Goal: Transaction & Acquisition: Purchase product/service

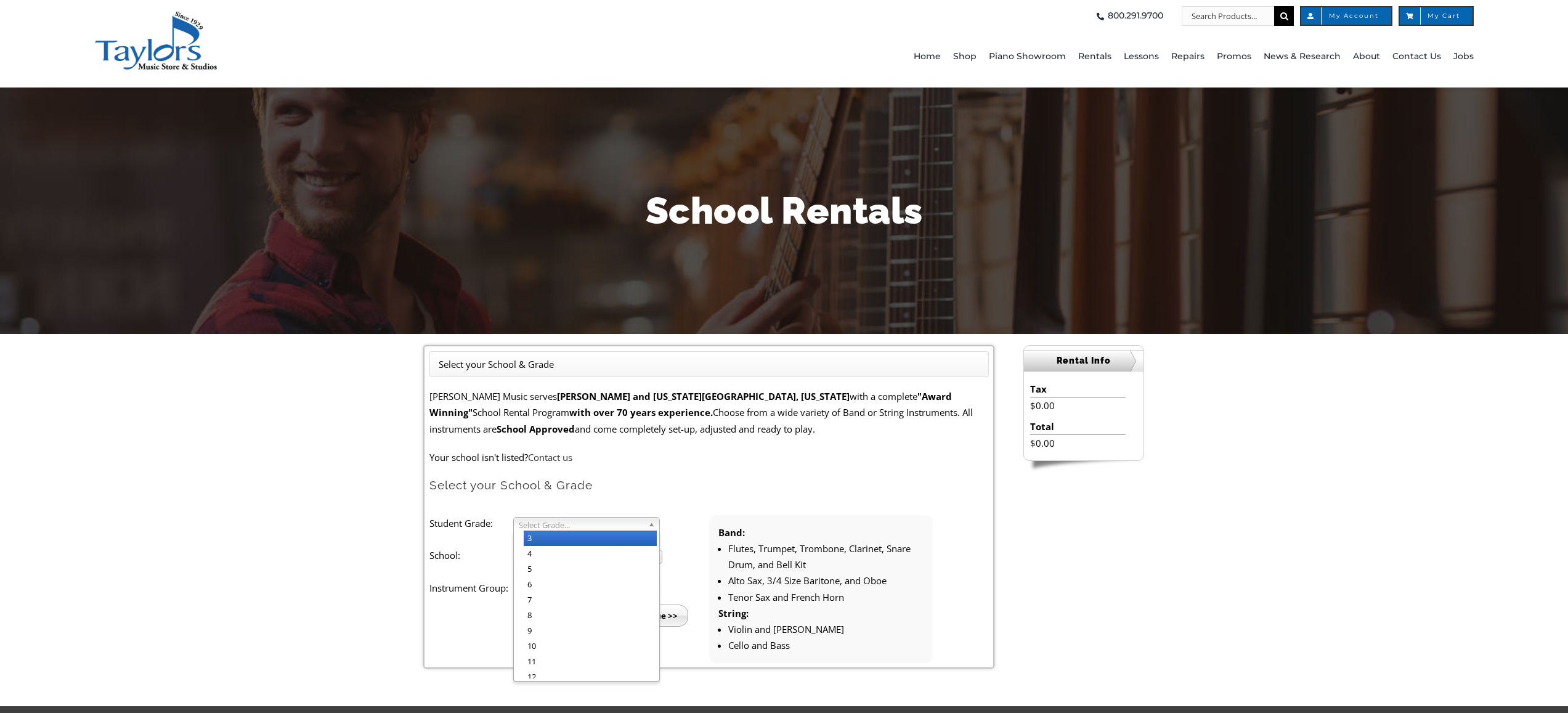
click at [554, 521] on span "Select Grade..." at bounding box center [580, 525] width 124 height 15
click at [551, 547] on li "4" at bounding box center [590, 553] width 133 height 16
click at [549, 558] on span "Select School..." at bounding box center [582, 557] width 127 height 15
type input "del"
click at [609, 605] on li "Del aware Co Christian" at bounding box center [591, 612] width 135 height 25
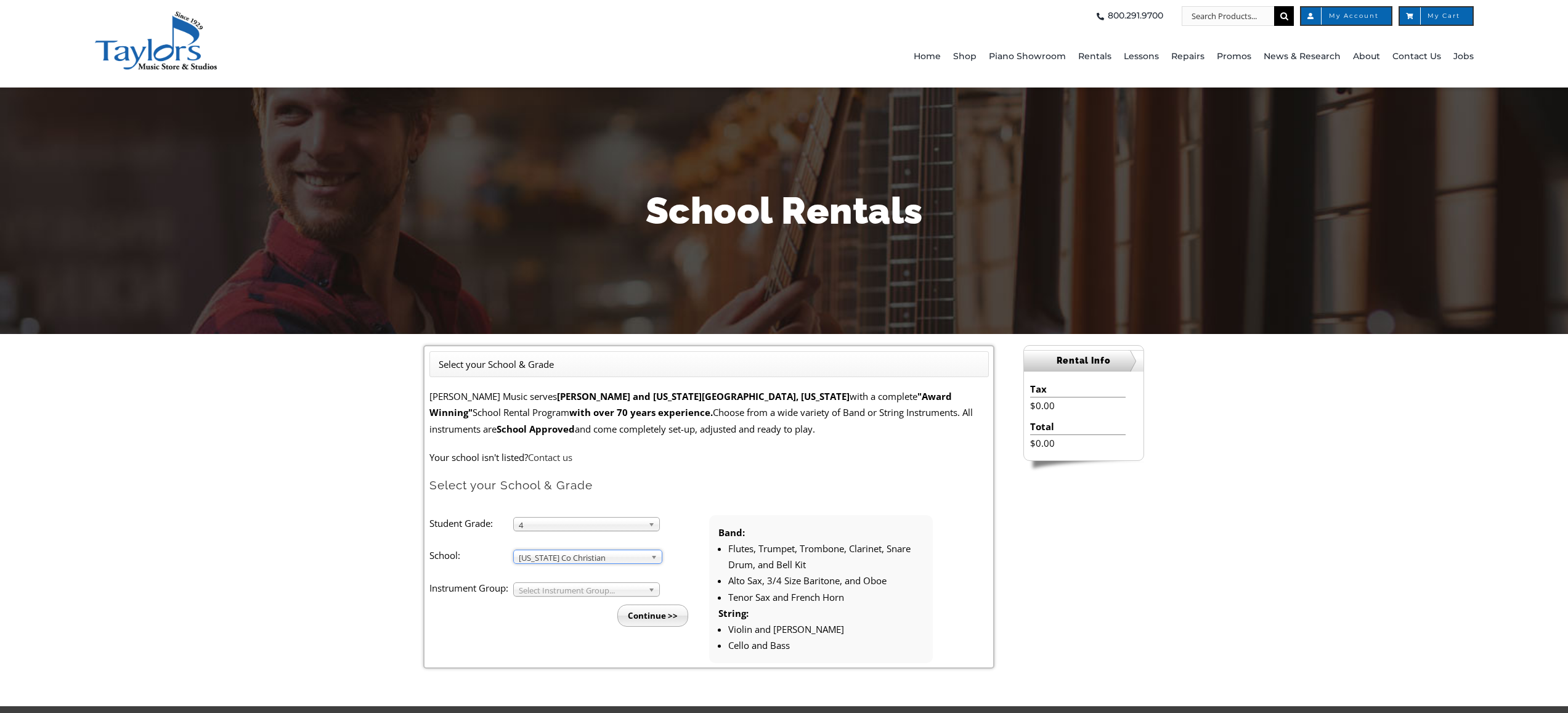
click at [591, 590] on span "Select Instrument Group..." at bounding box center [580, 590] width 124 height 15
click at [570, 602] on li "Band" at bounding box center [590, 603] width 133 height 16
click at [656, 614] on input "Continue >>" at bounding box center [652, 615] width 71 height 22
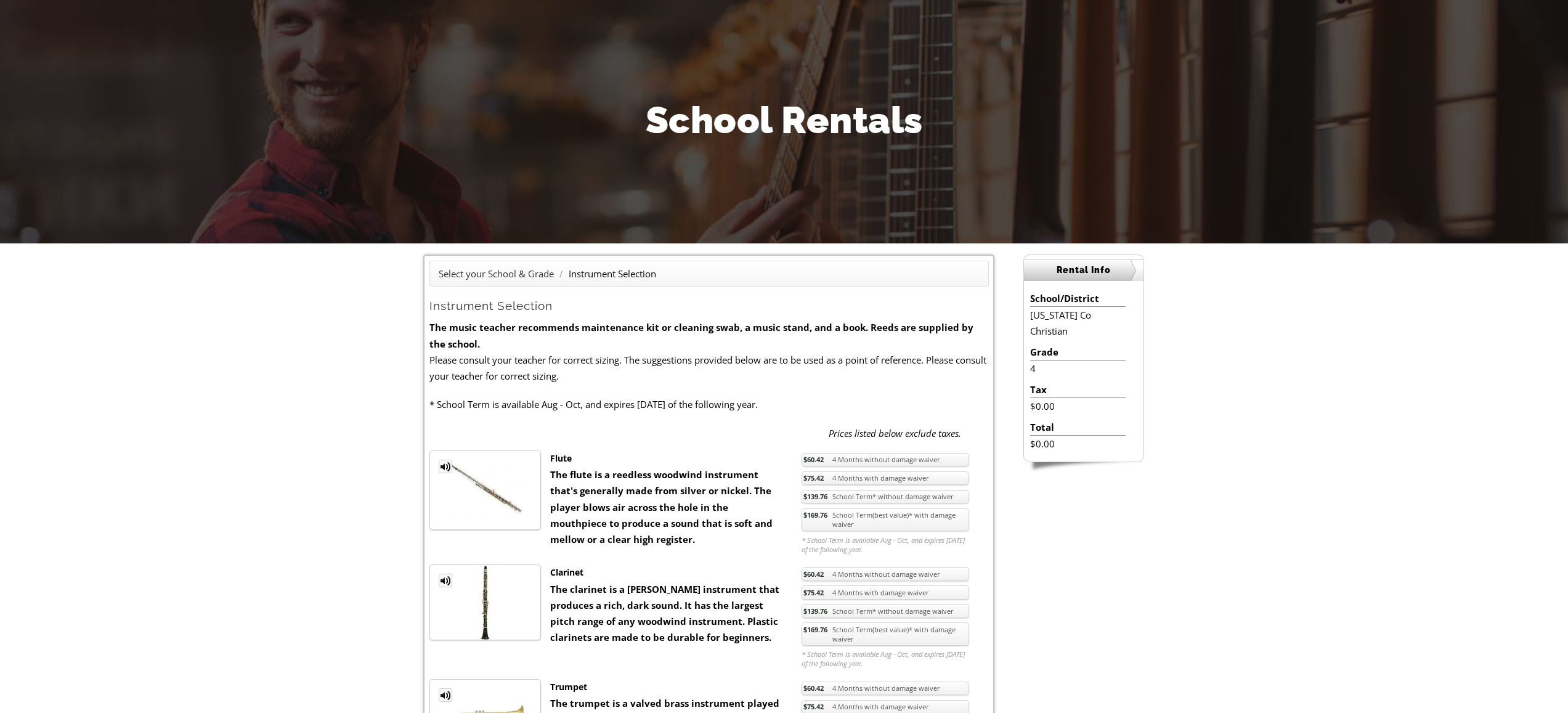
scroll to position [98, 0]
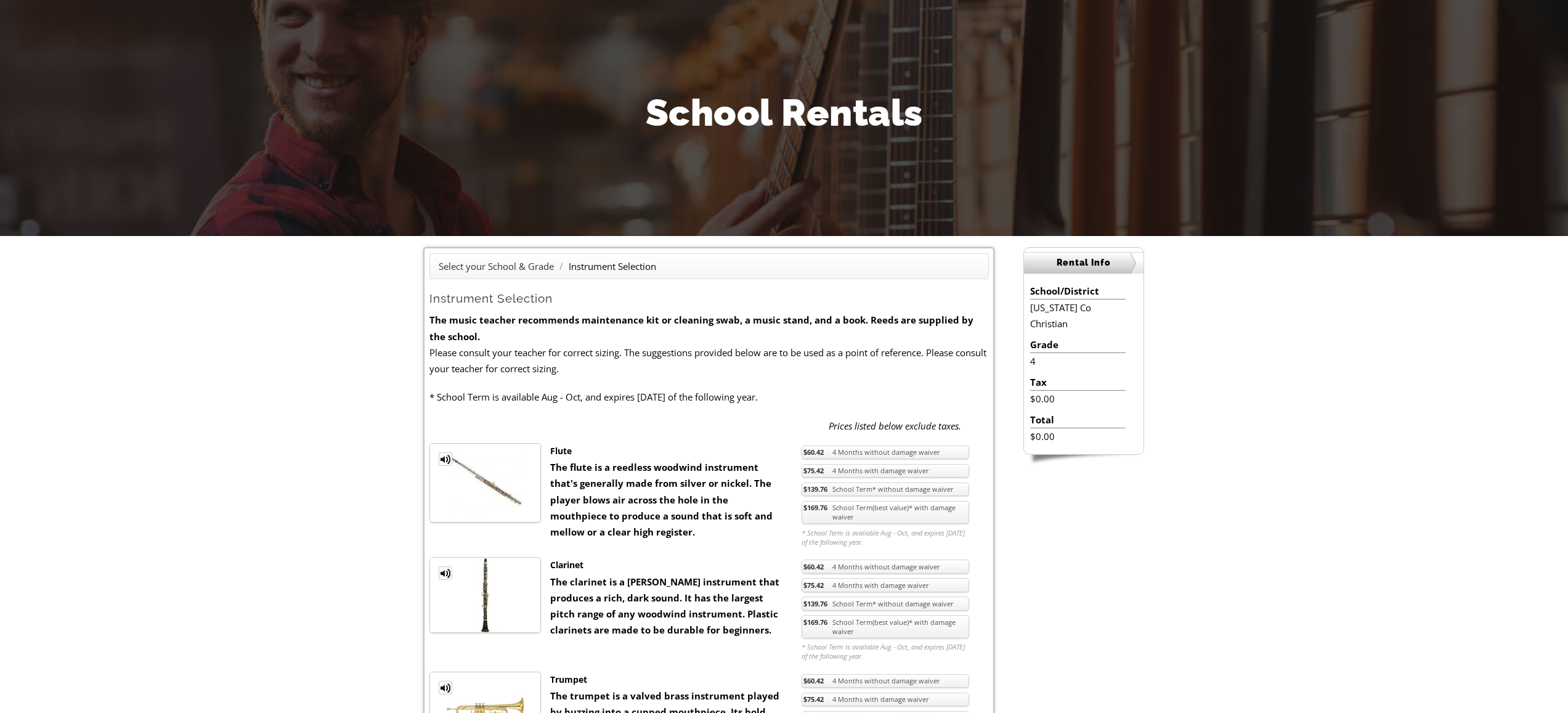
click at [593, 590] on div "Clarinet The clarinet is a reed instrument that produces a rich, dark sound. It…" at bounding box center [666, 597] width 252 height 81
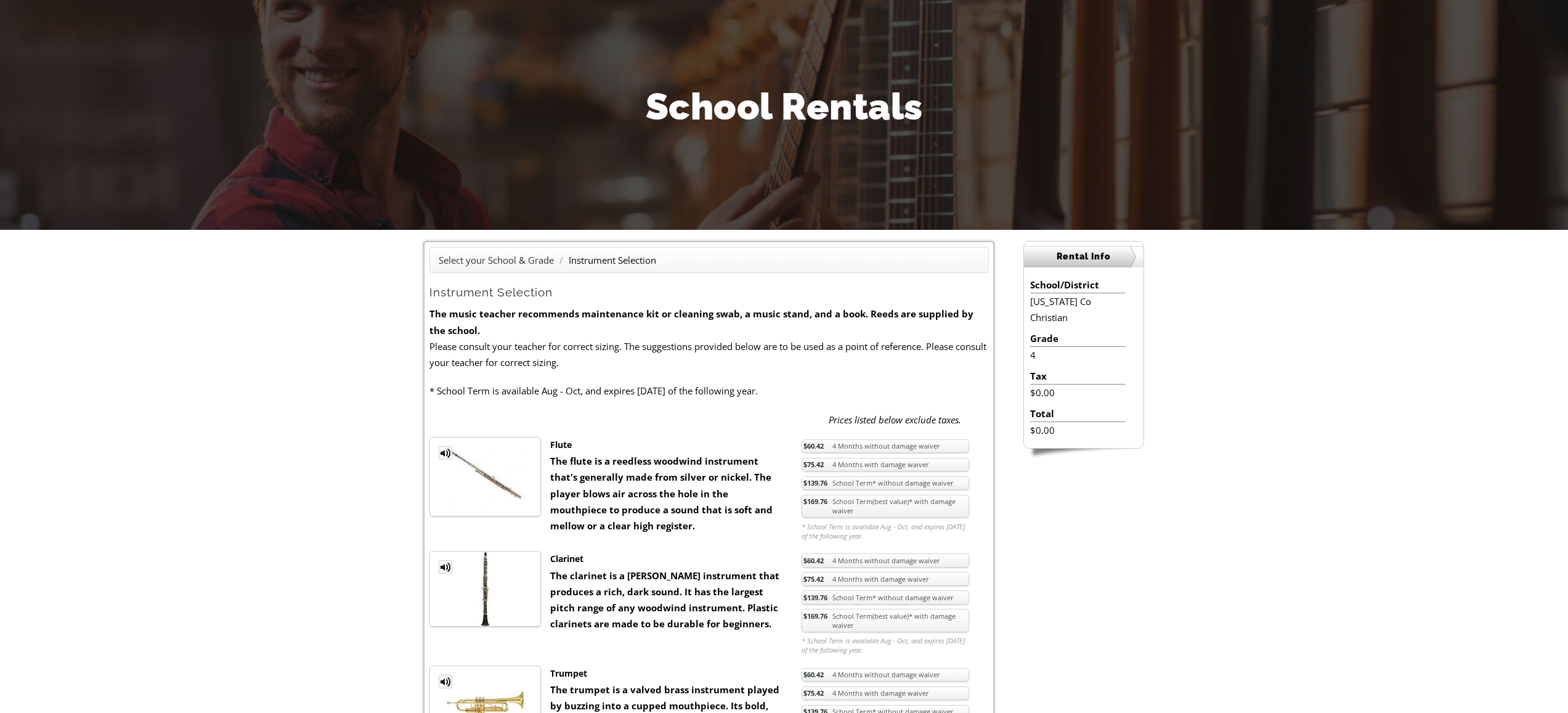
scroll to position [111, 0]
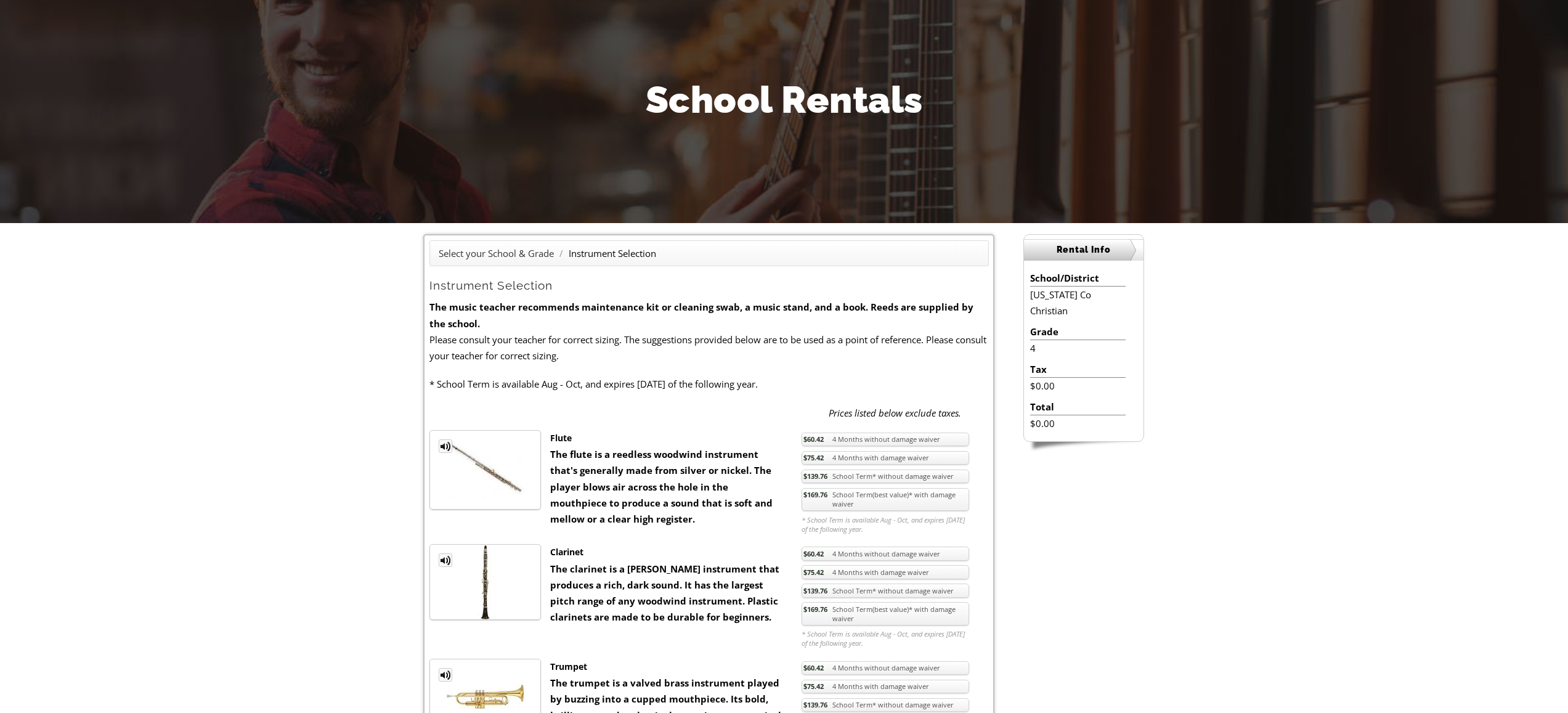
click at [445, 561] on link "MP3 Clip" at bounding box center [445, 559] width 14 height 14
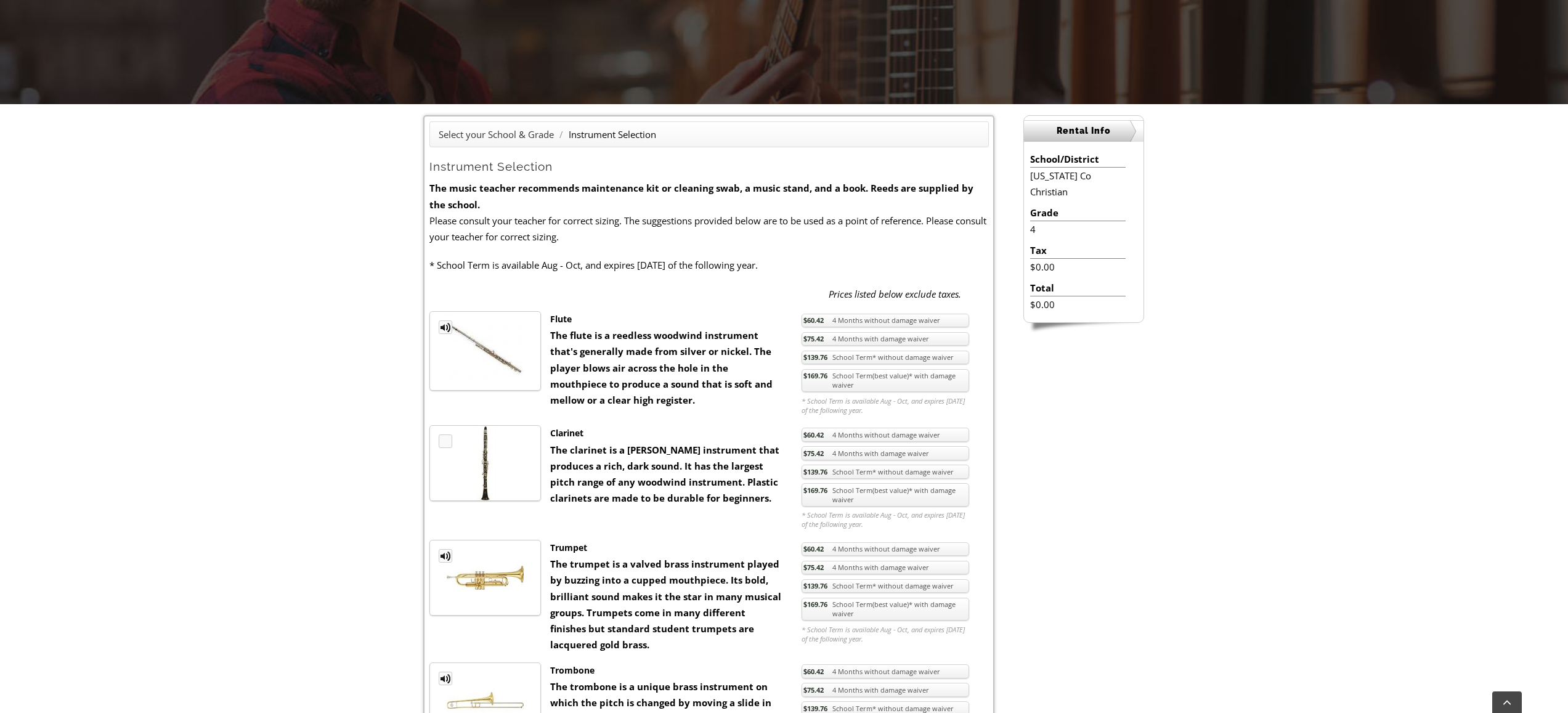
scroll to position [233, 0]
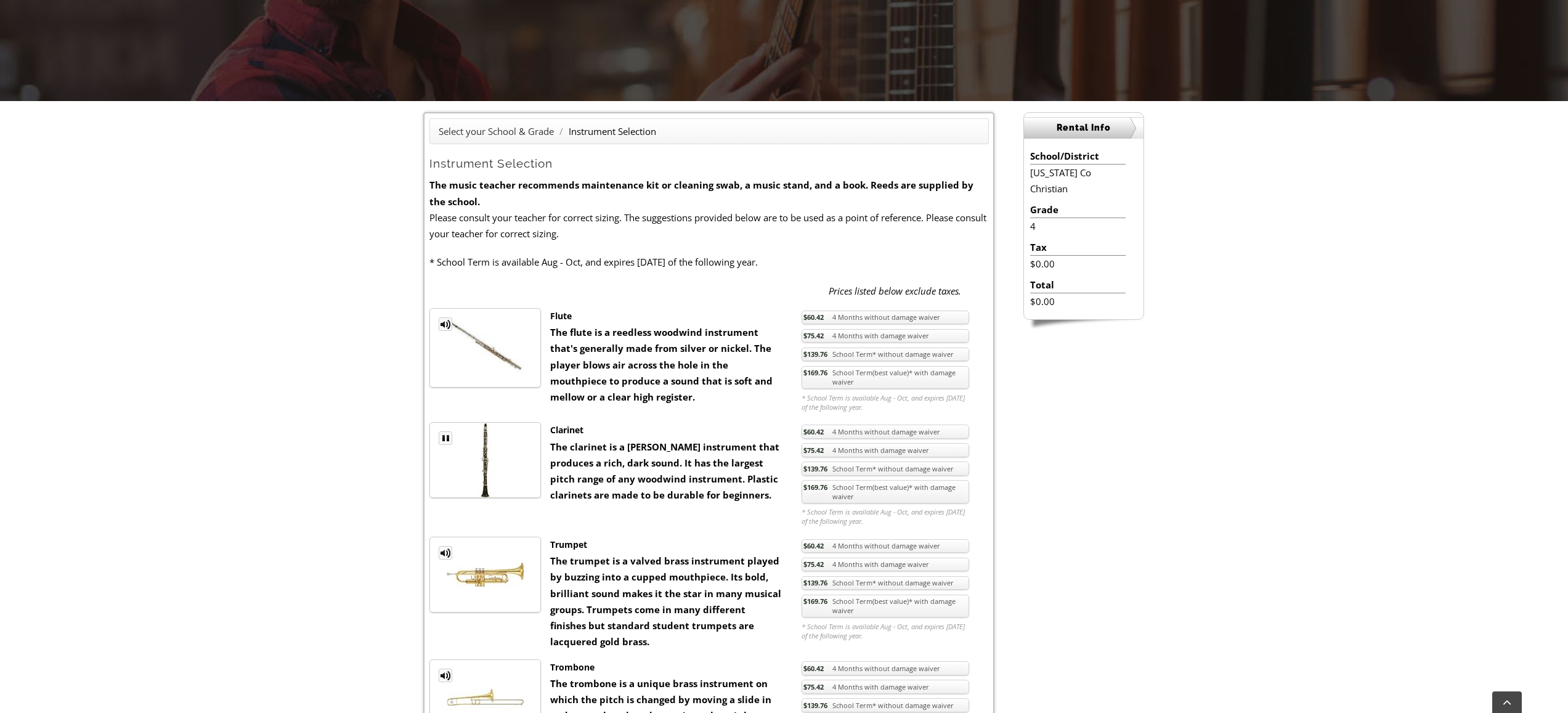
click at [889, 494] on link "$169.76 School Term(best value)* with damage waiver" at bounding box center [885, 491] width 168 height 23
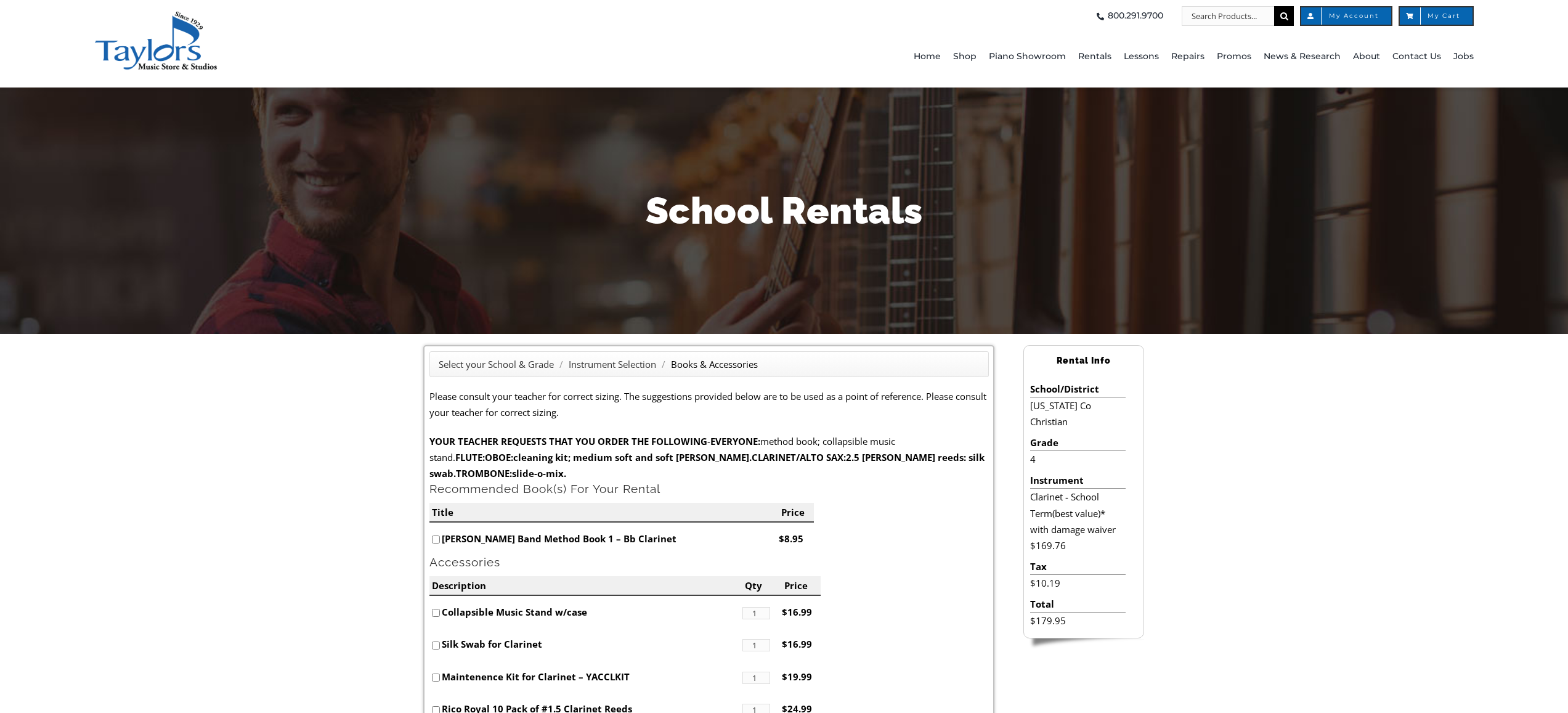
click at [438, 539] on input"] "checkbox" at bounding box center [436, 539] width 8 height 8
checkbox input"] "true"
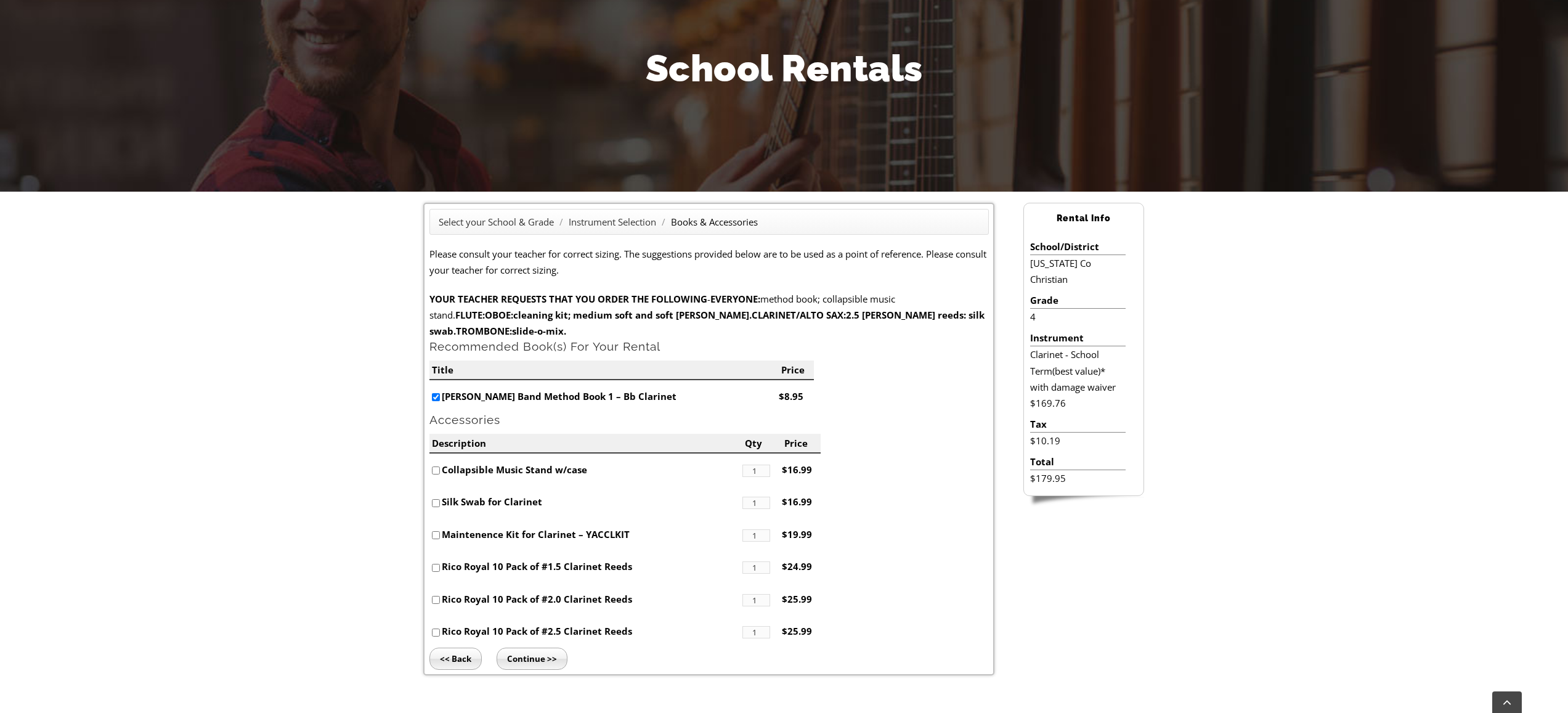
scroll to position [143, 0]
click at [436, 469] on input"] "checkbox" at bounding box center [436, 470] width 8 height 8
checkbox input"] "true"
click at [438, 399] on input"] "checkbox" at bounding box center [436, 396] width 8 height 8
checkbox input"] "false"
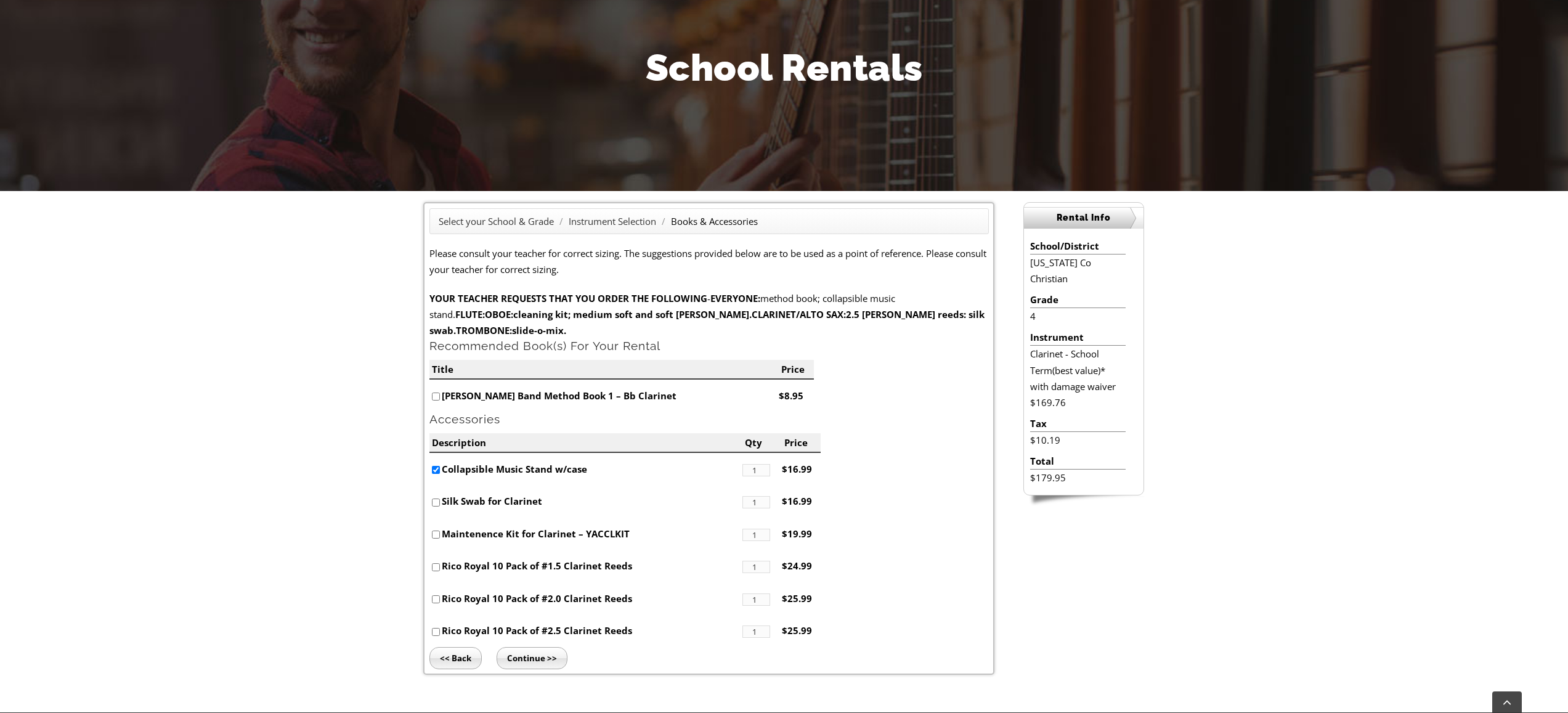
click at [439, 468] on li "Collapsible Music Stand w/case" at bounding box center [586, 468] width 313 height 32
click at [438, 469] on input"] "checkbox" at bounding box center [436, 470] width 8 height 8
click at [435, 470] on input"] "checkbox" at bounding box center [436, 470] width 8 height 8
click at [438, 470] on input"] "checkbox" at bounding box center [436, 470] width 8 height 8
checkbox input"] "false"
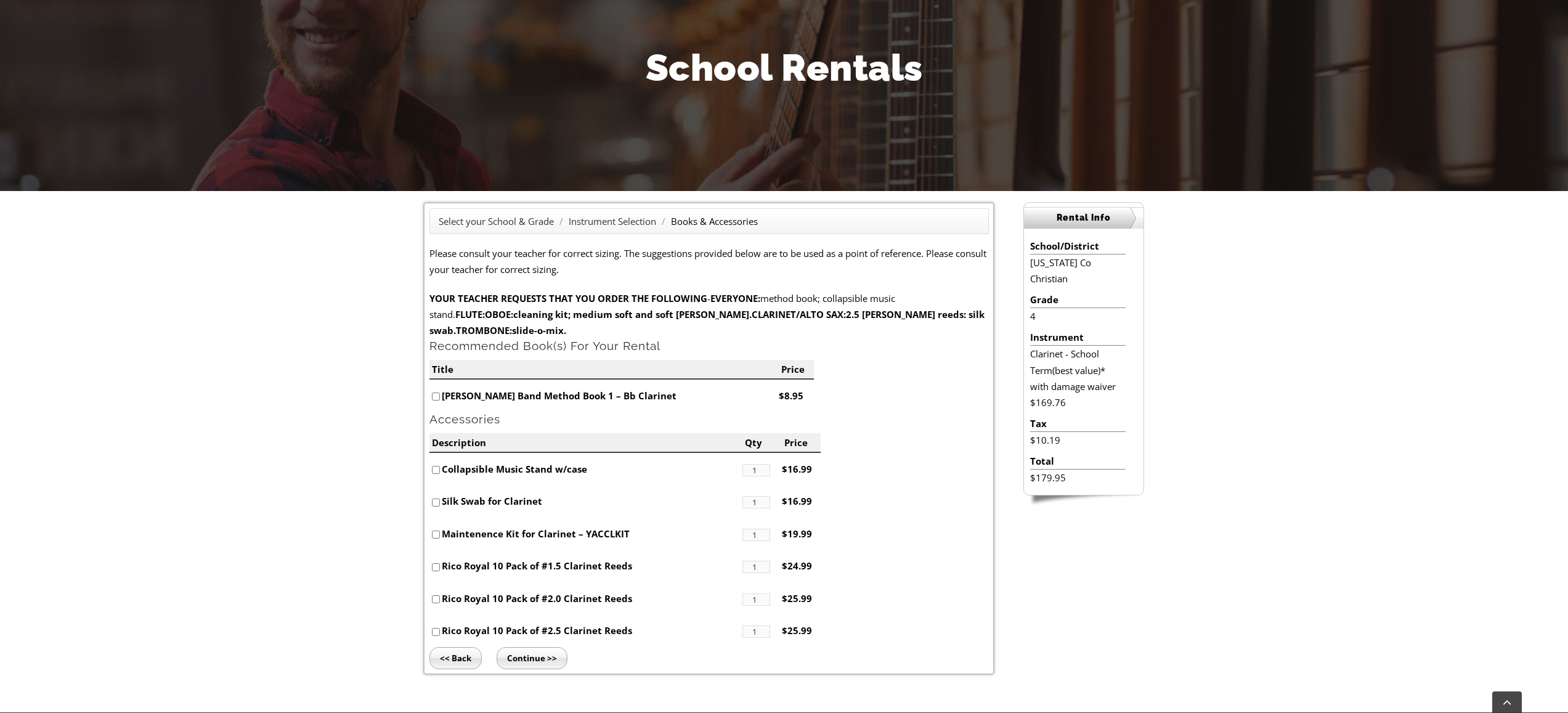
scroll to position [161, 0]
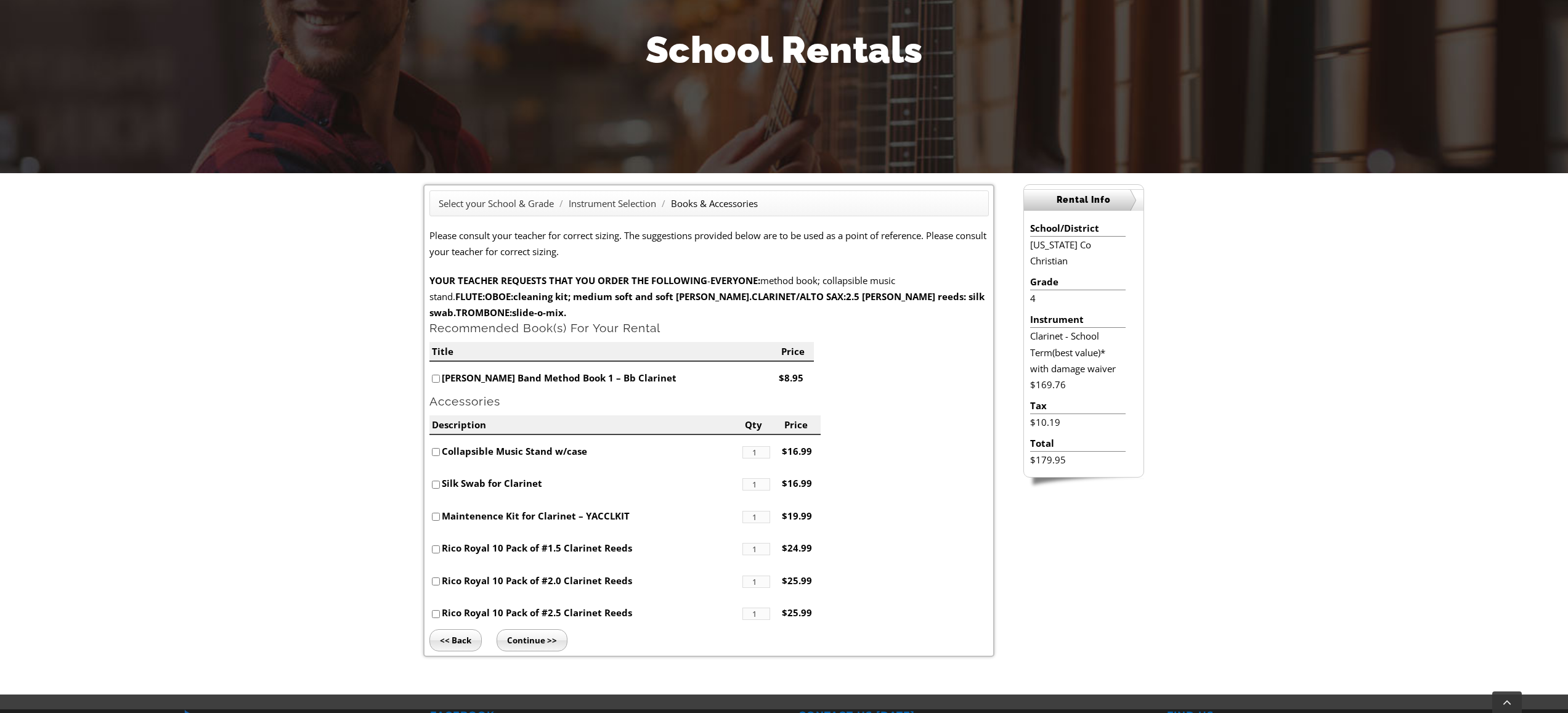
click at [544, 638] on input "Continue >>" at bounding box center [532, 640] width 71 height 22
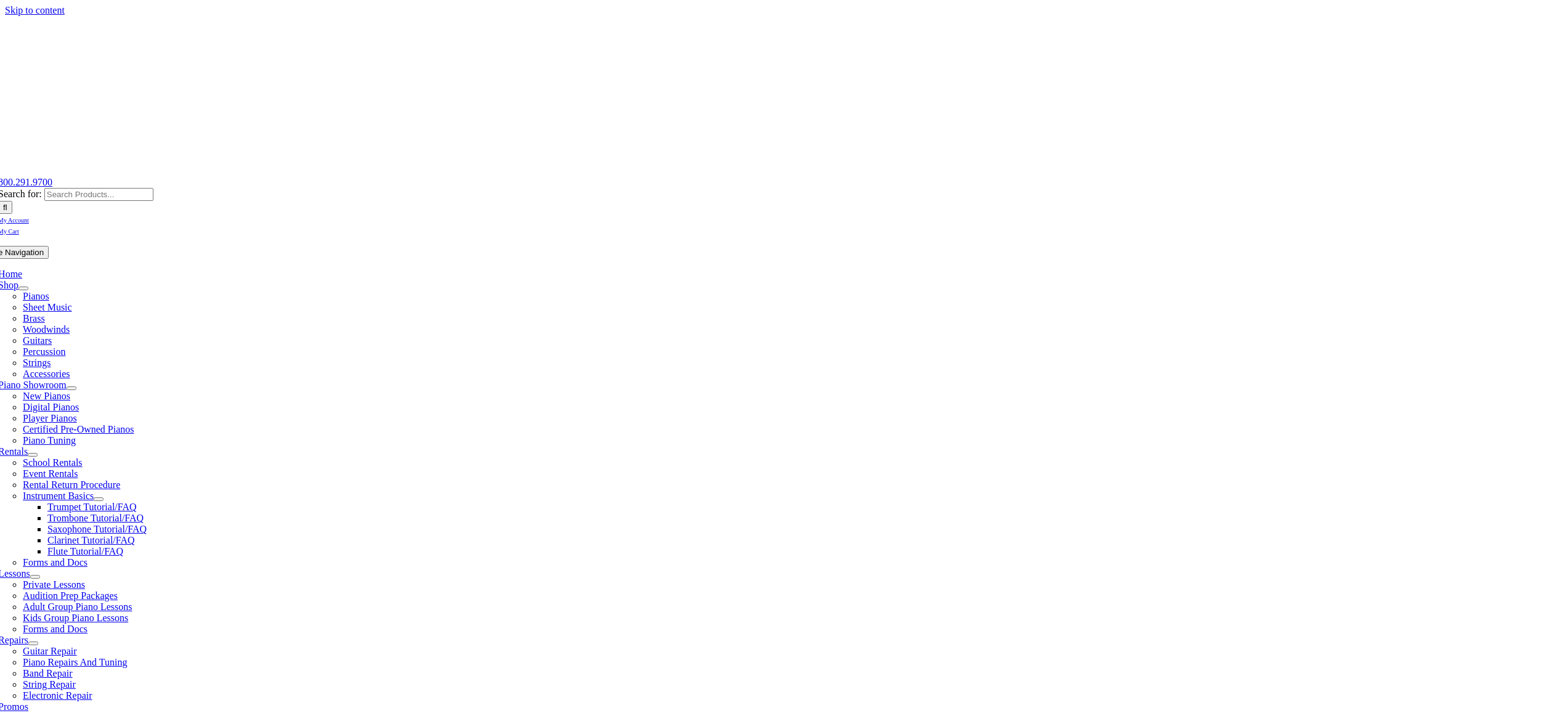
type input "1"
type input "Aaron"
type input "Ostroski"
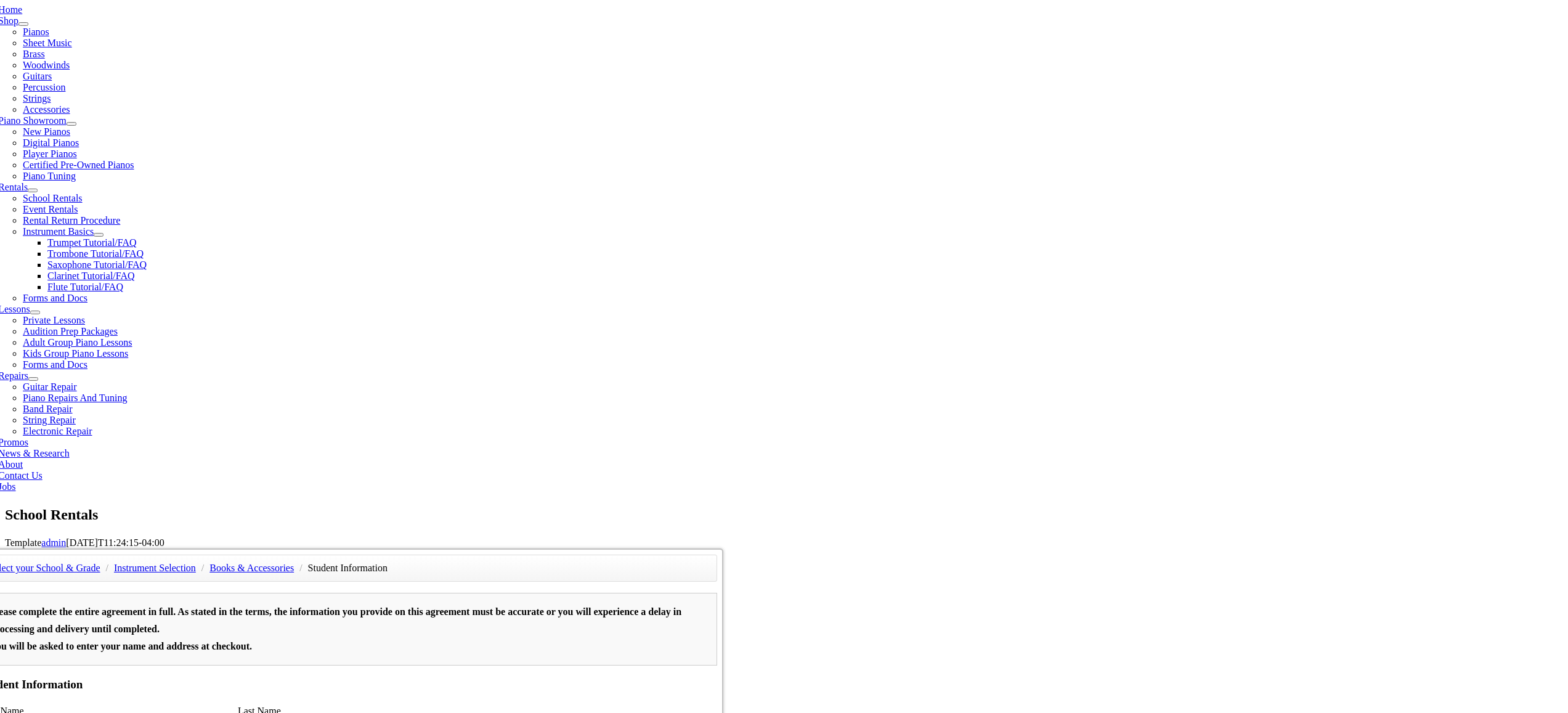
scroll to position [267, 0]
type input "SCM LP"
type input "610-971-5000"
type input "24 370 912"
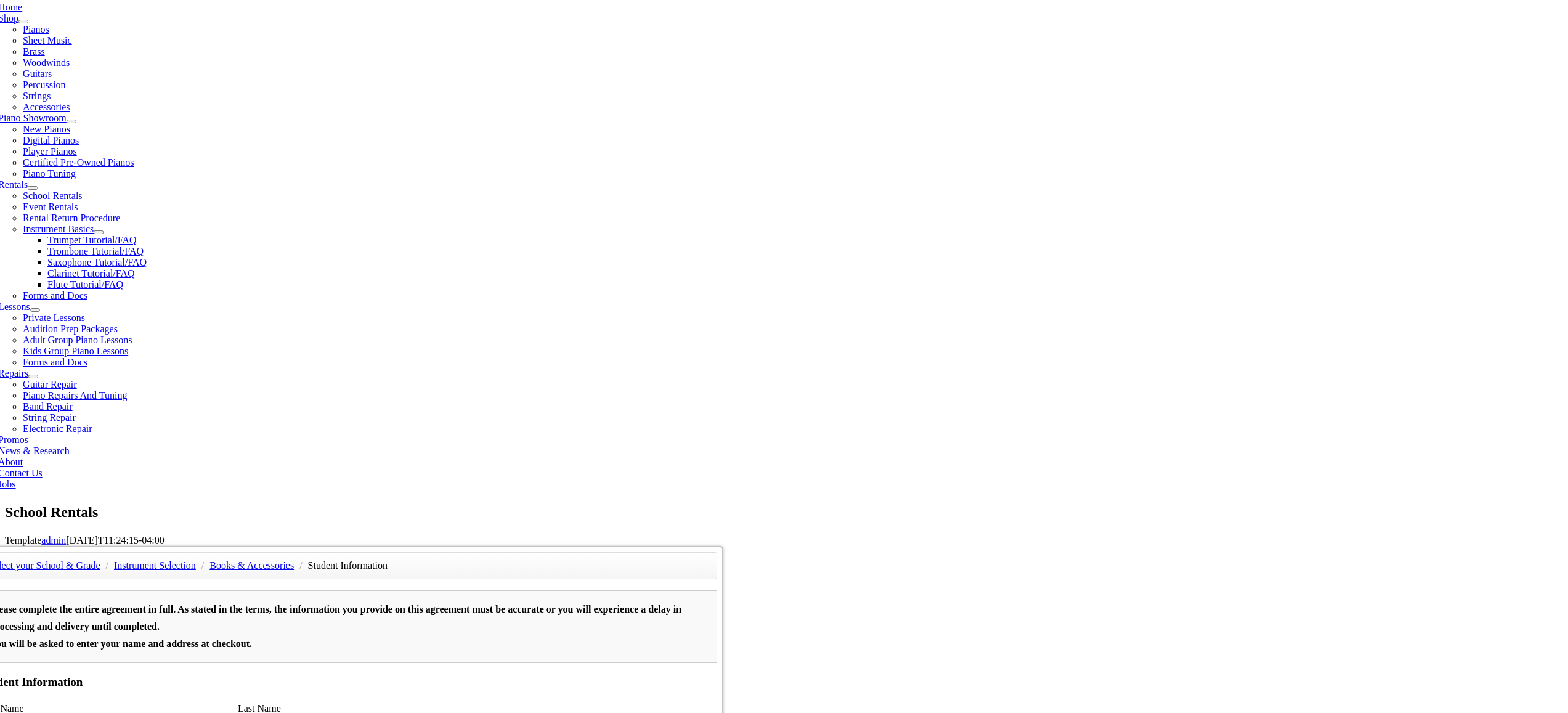
type input "07/05/1977"
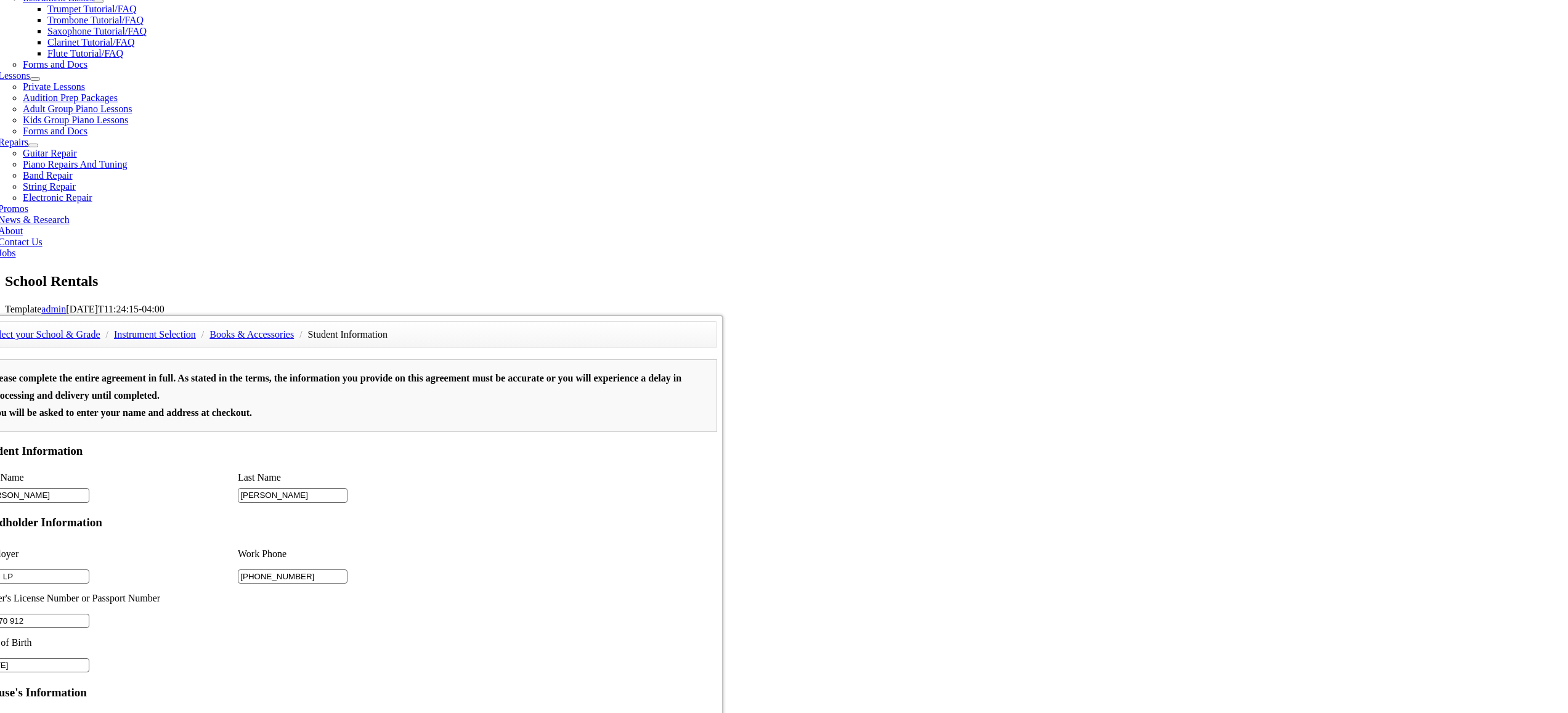
scroll to position [286, 0]
type input "2"
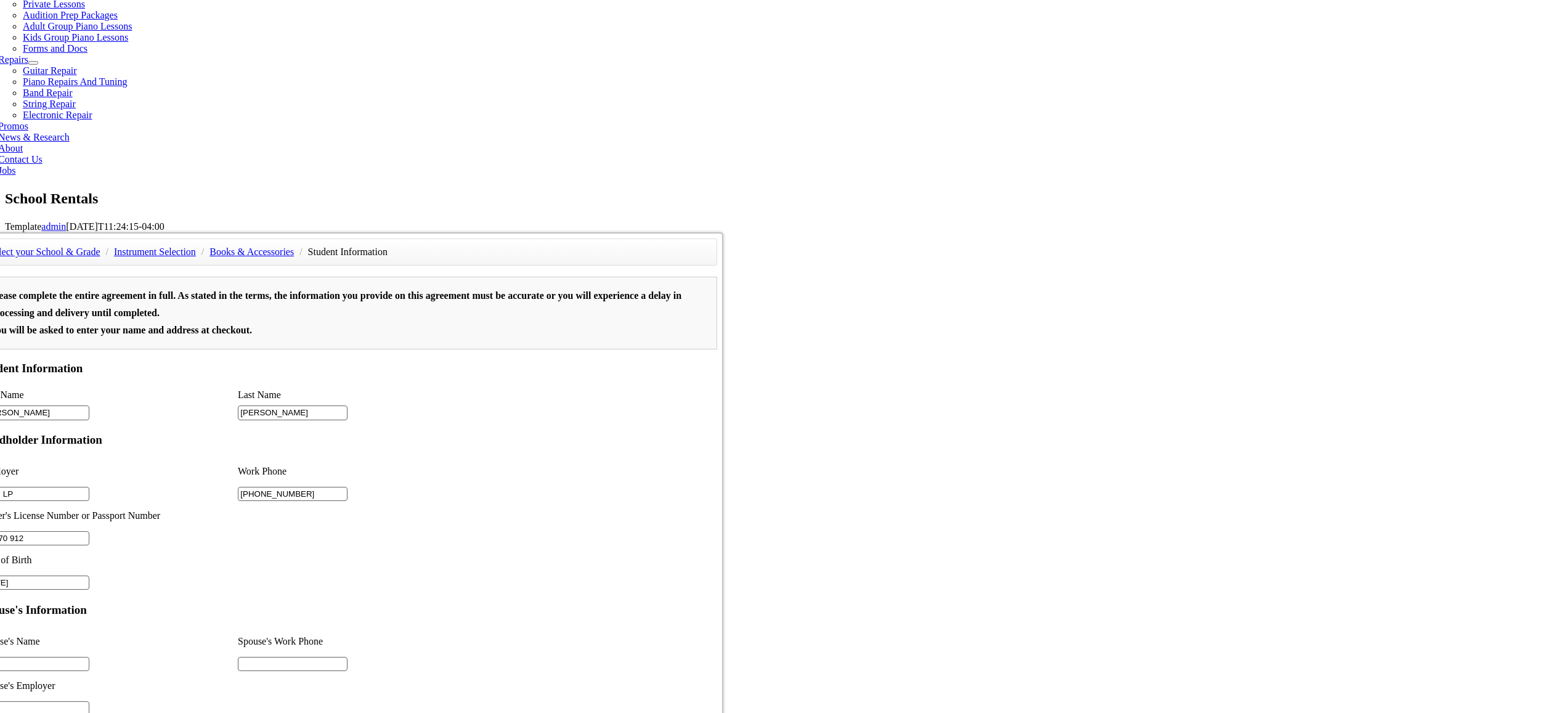
scroll to position [581, 0]
click at [89, 655] on input "text" at bounding box center [34, 662] width 110 height 15
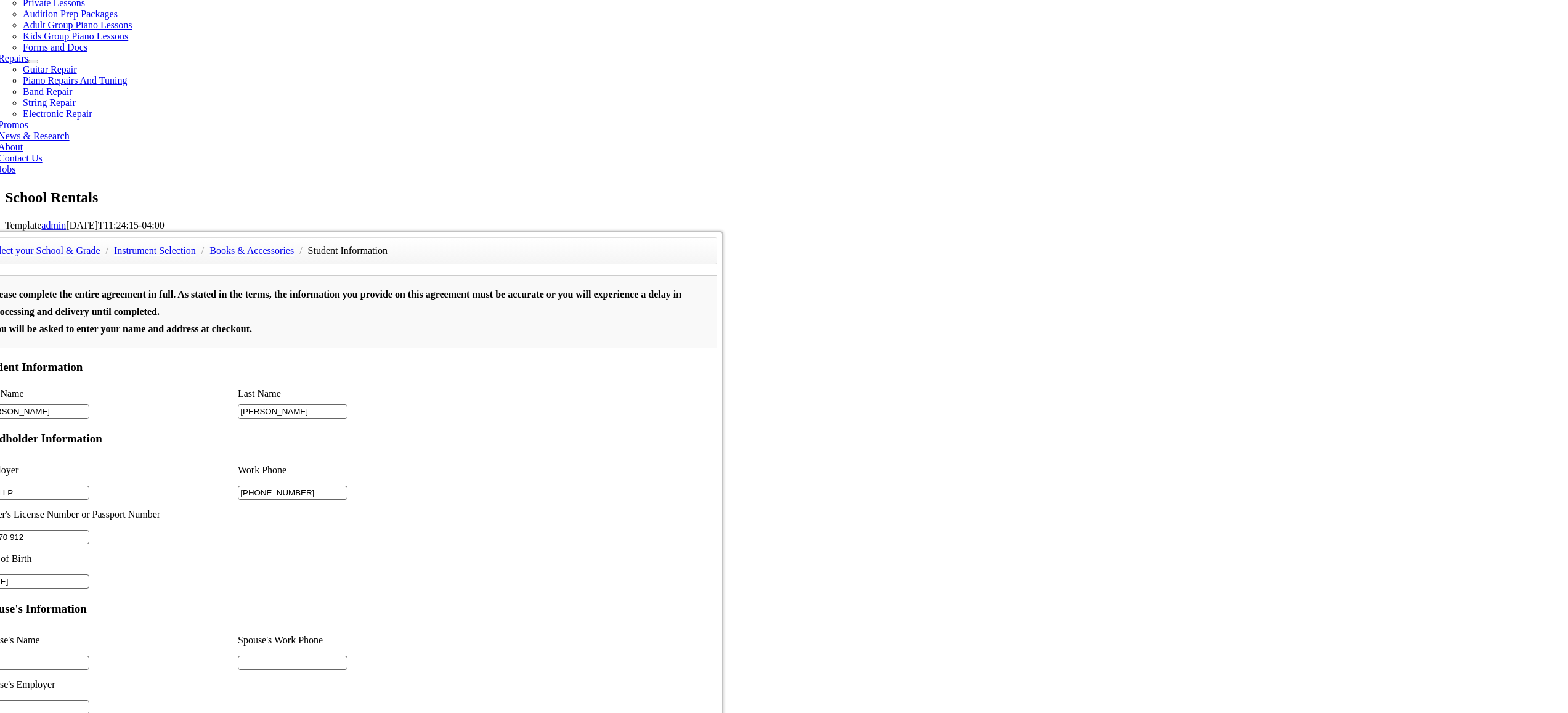
type input "n/a"
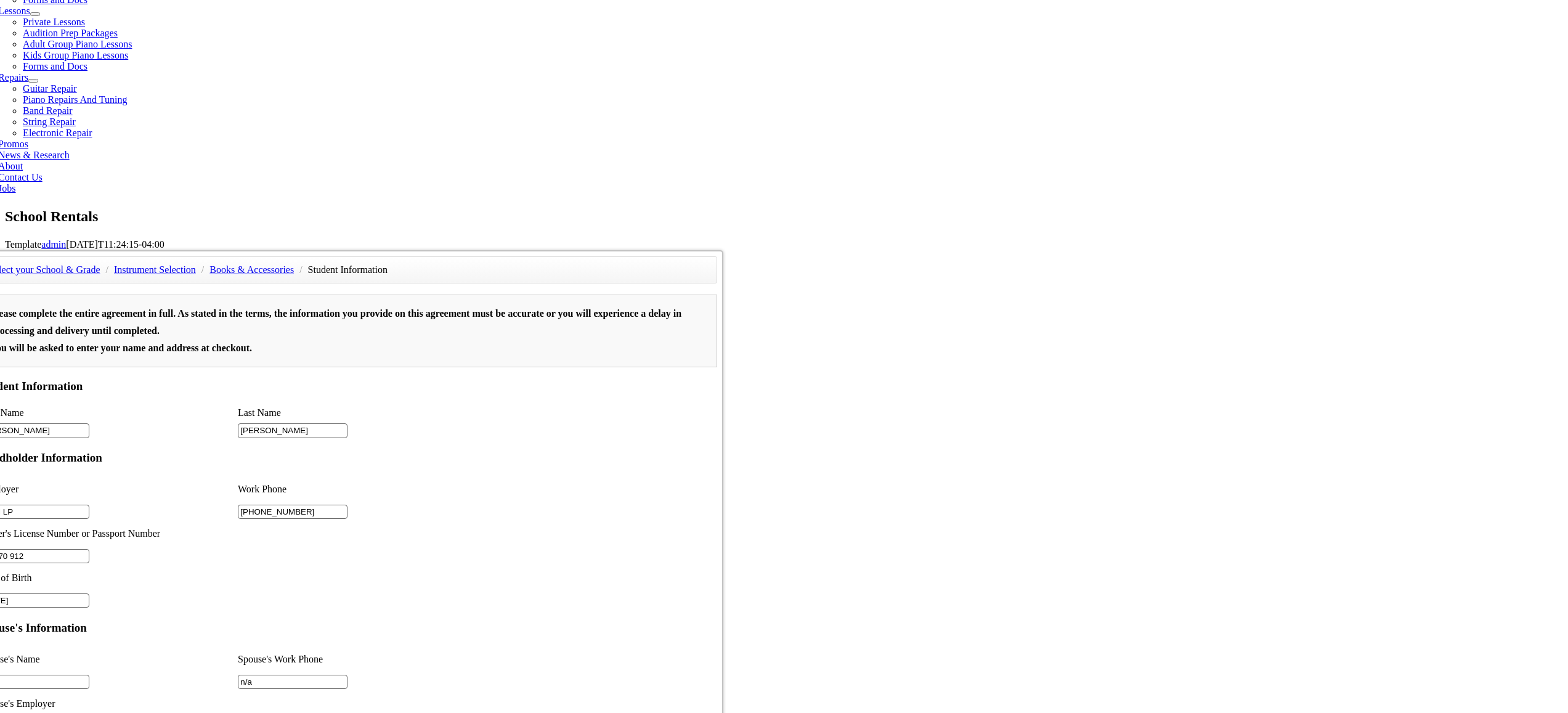
scroll to position [574, 0]
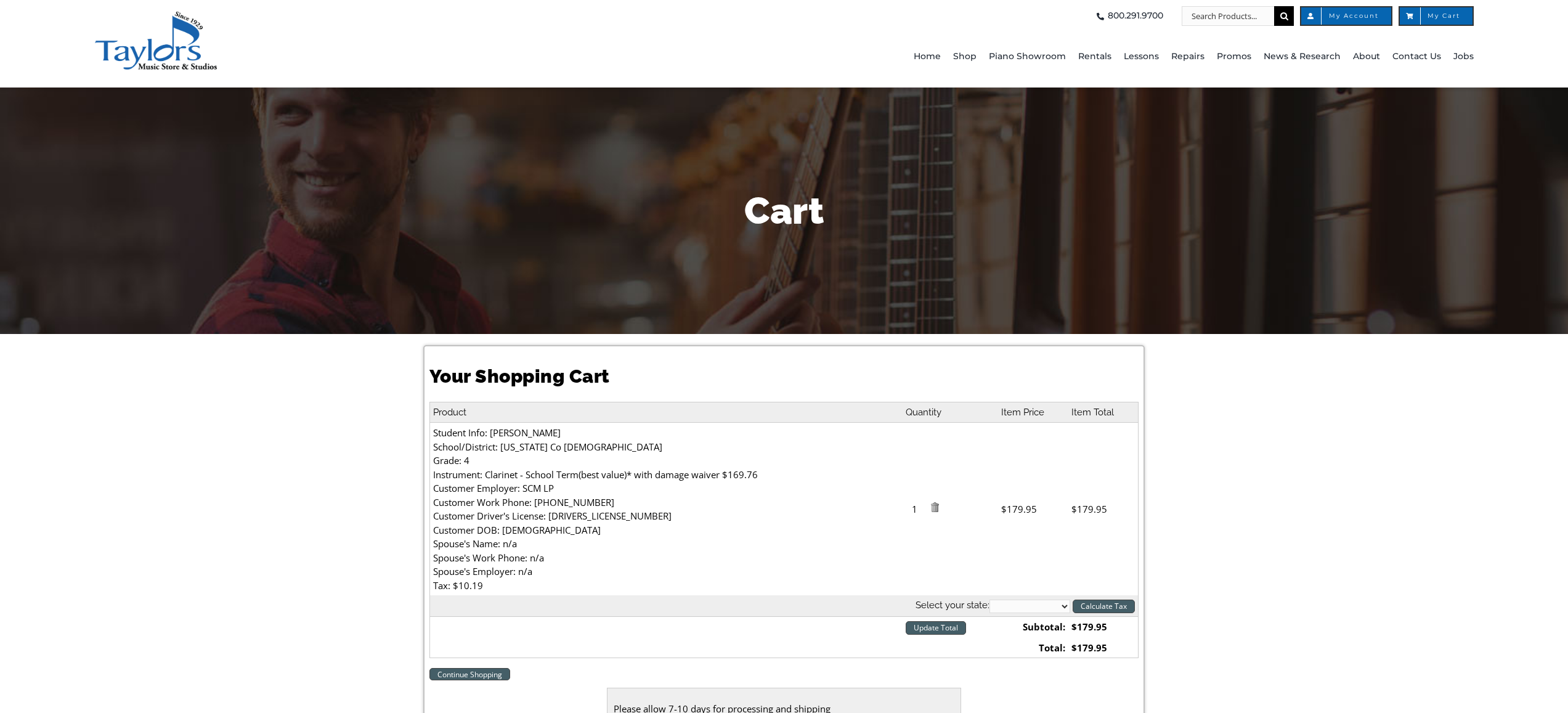
click at [1016, 605] on select "Alabama Alaska Arizona Arkansas California Colorado Connecticut Delaware D. C. …" at bounding box center [1030, 606] width 81 height 14
select select "PA"
click at [1092, 612] on input "Calculate Tax" at bounding box center [1104, 606] width 63 height 14
select select "PA"
click at [916, 628] on input "Update Total" at bounding box center [936, 627] width 61 height 14
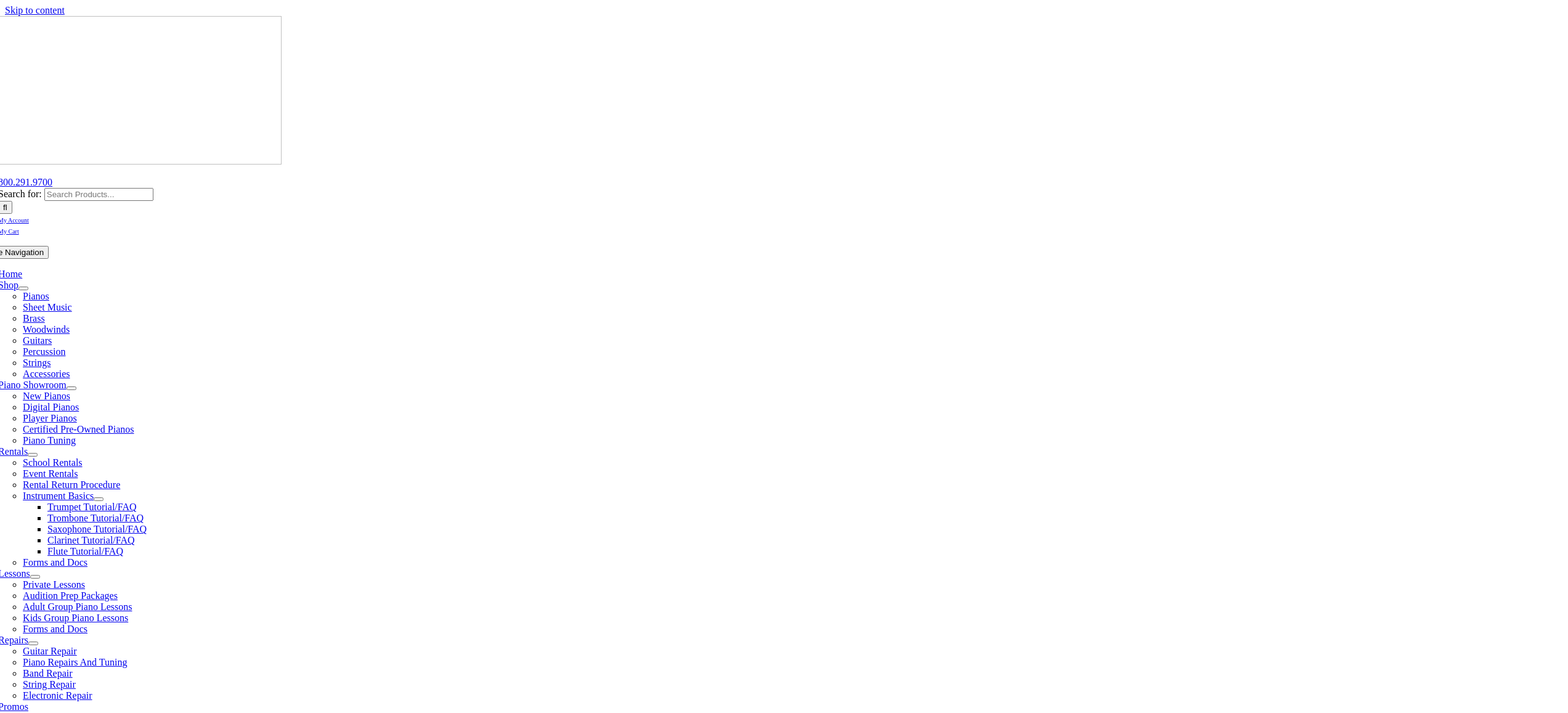
select select "PA"
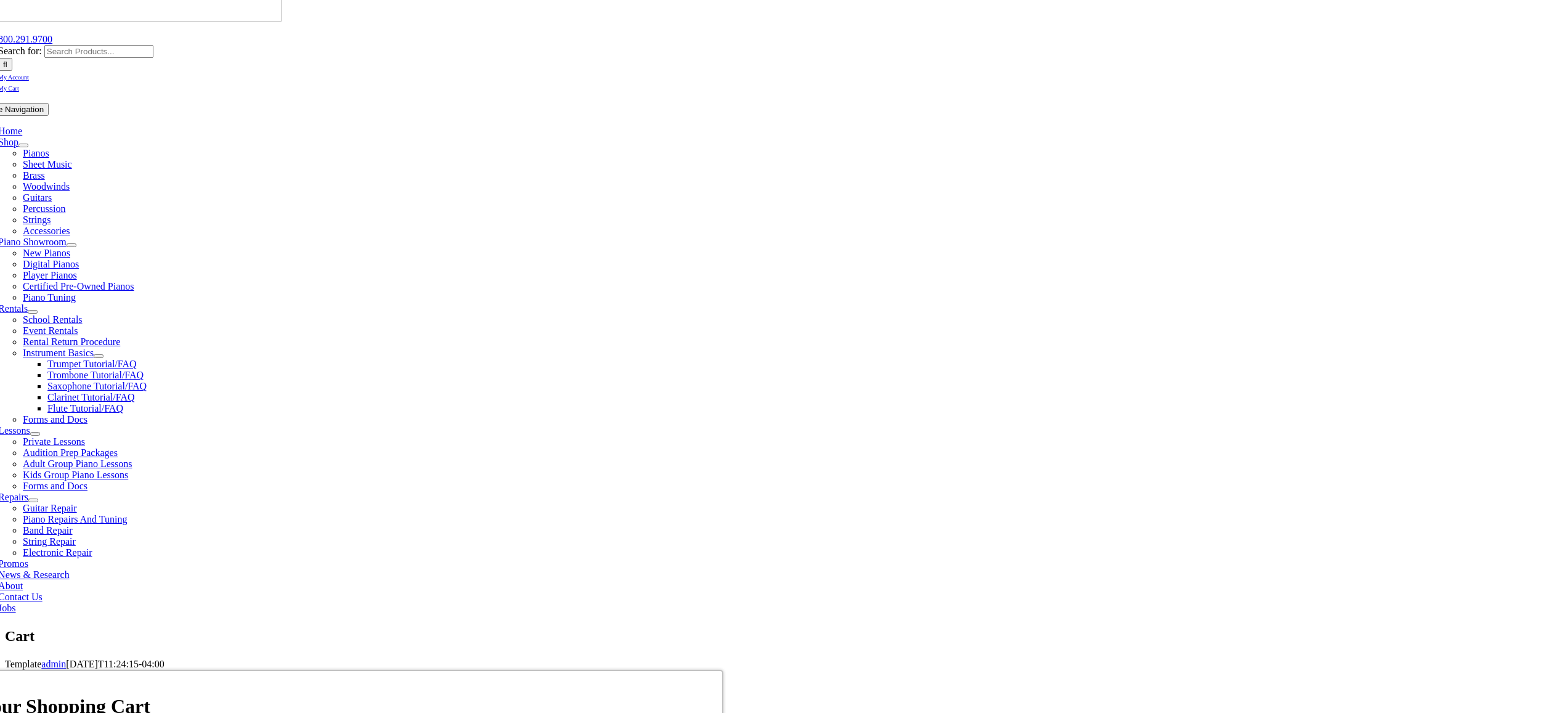
scroll to position [287, 0]
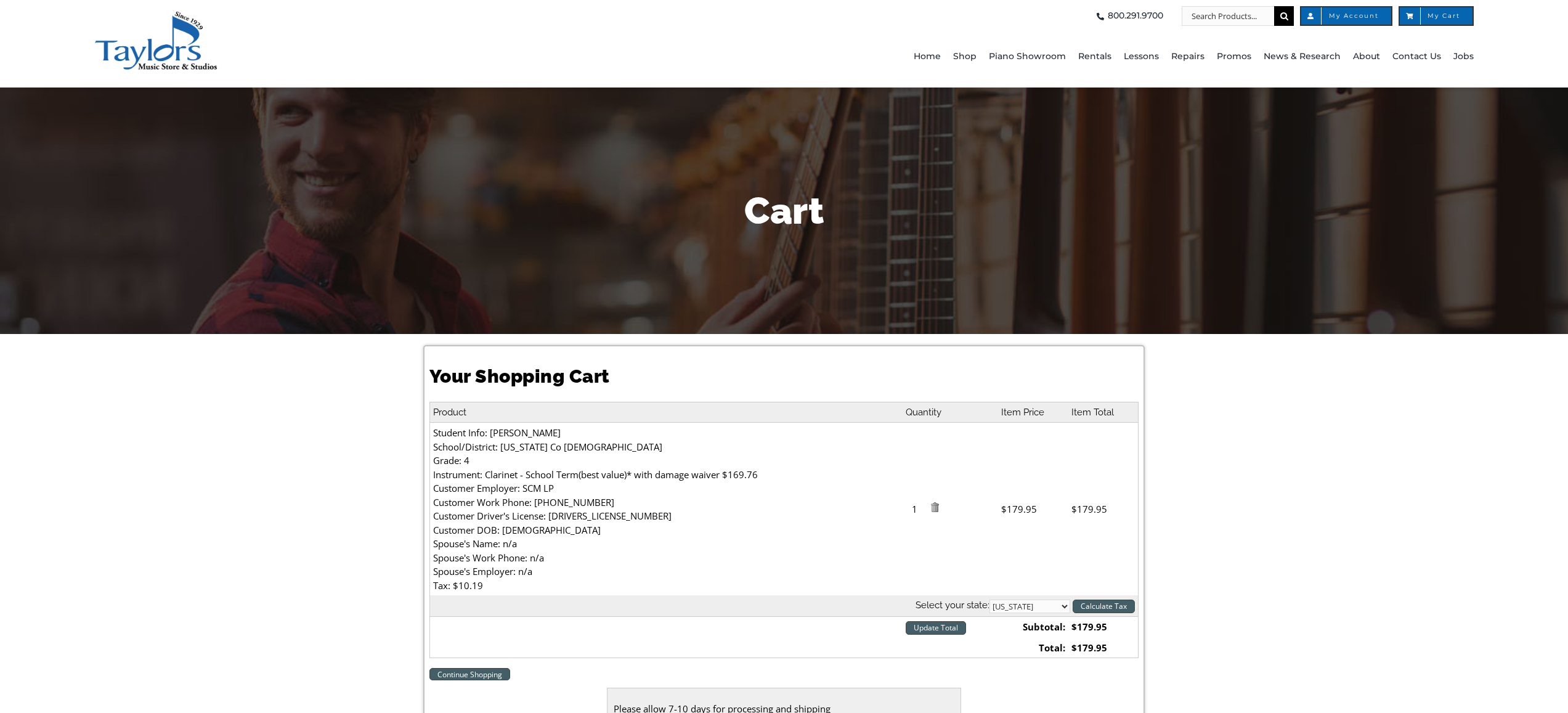
select select "PA"
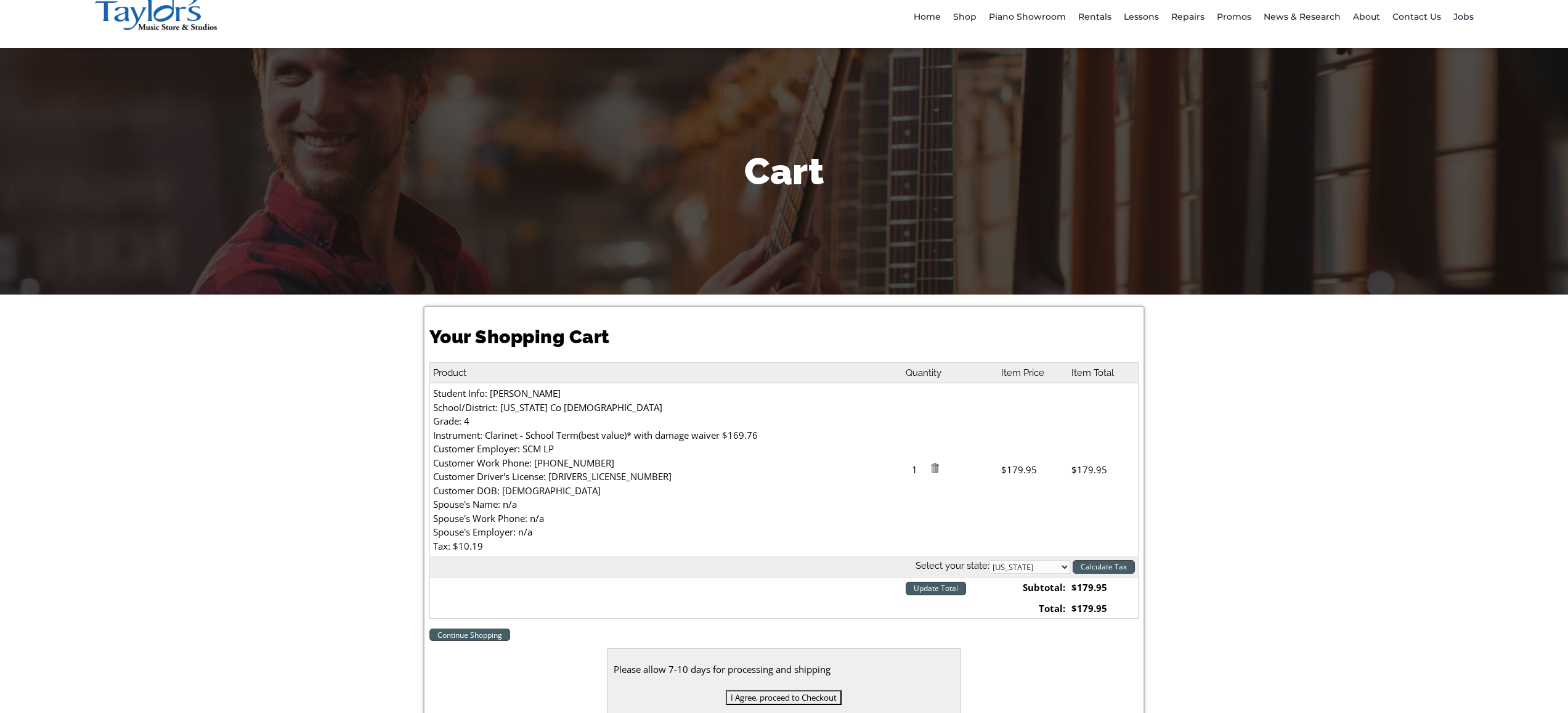
scroll to position [101, 0]
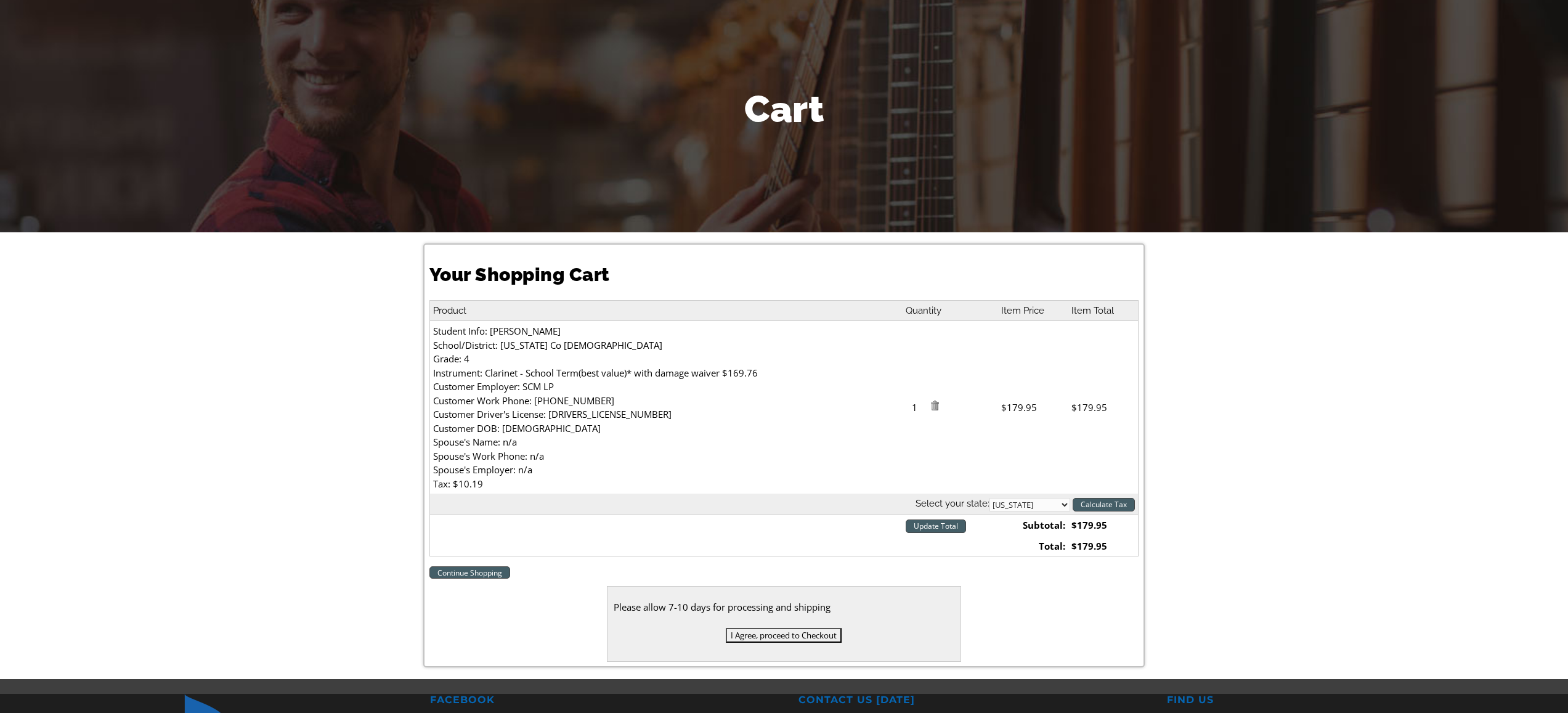
click at [794, 637] on input "I Agree, proceed to Checkout" at bounding box center [784, 635] width 116 height 15
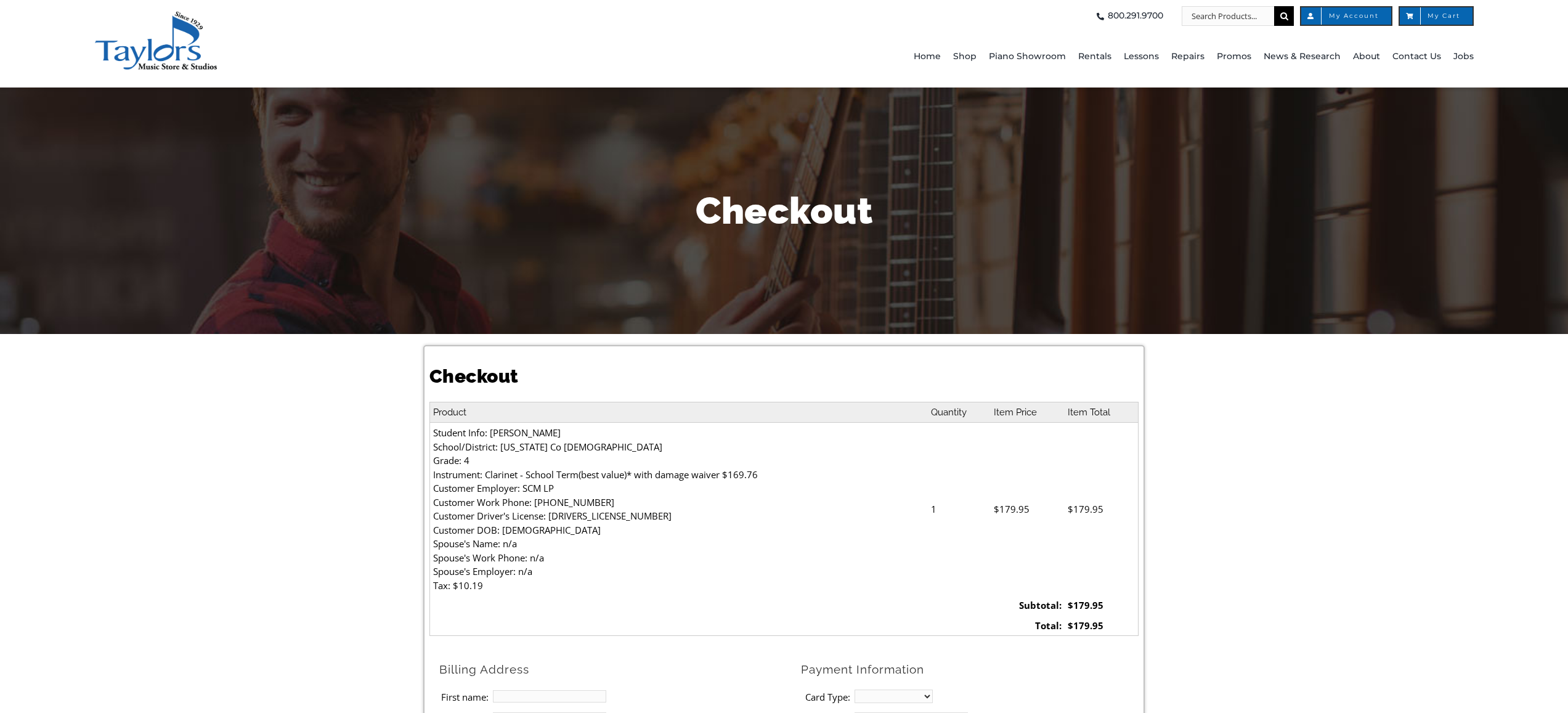
select select
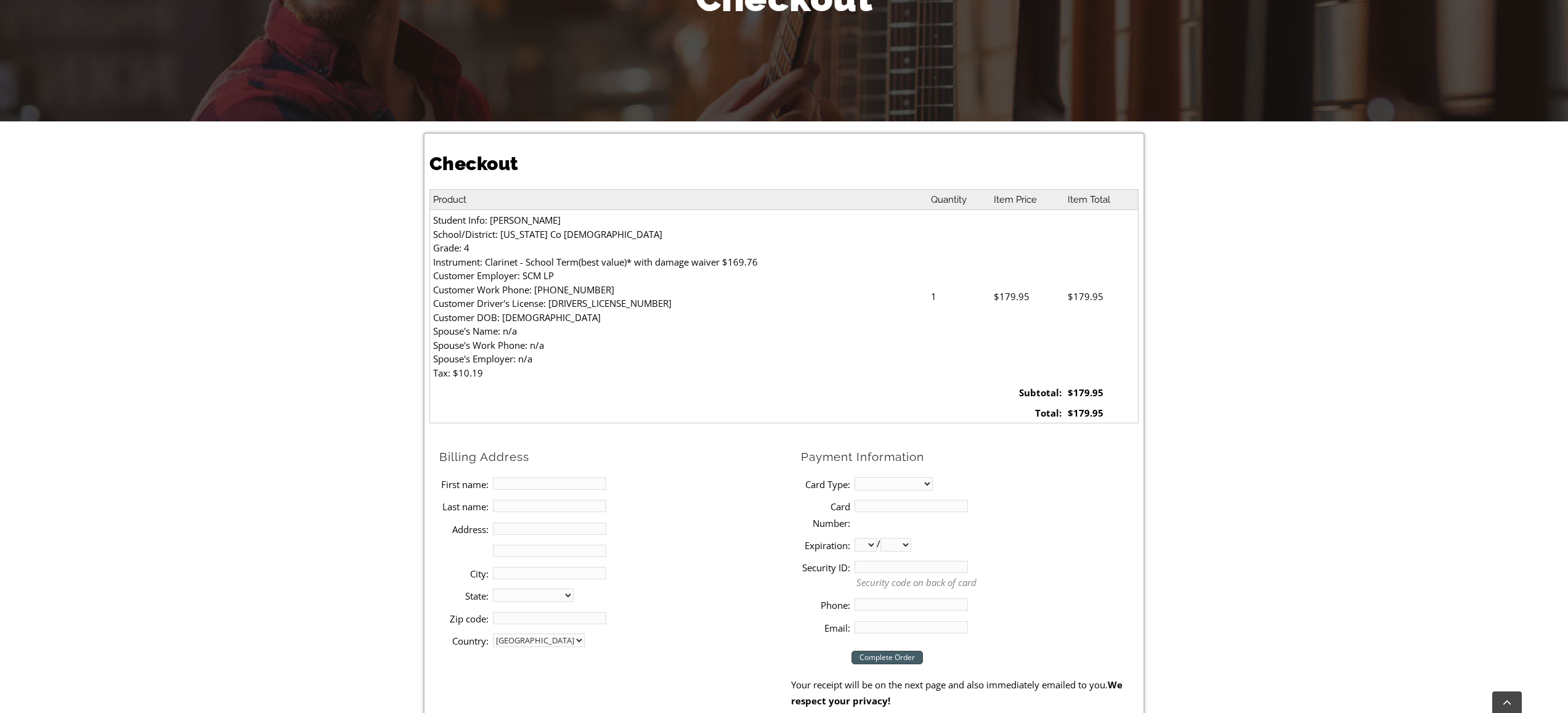
scroll to position [230, 0]
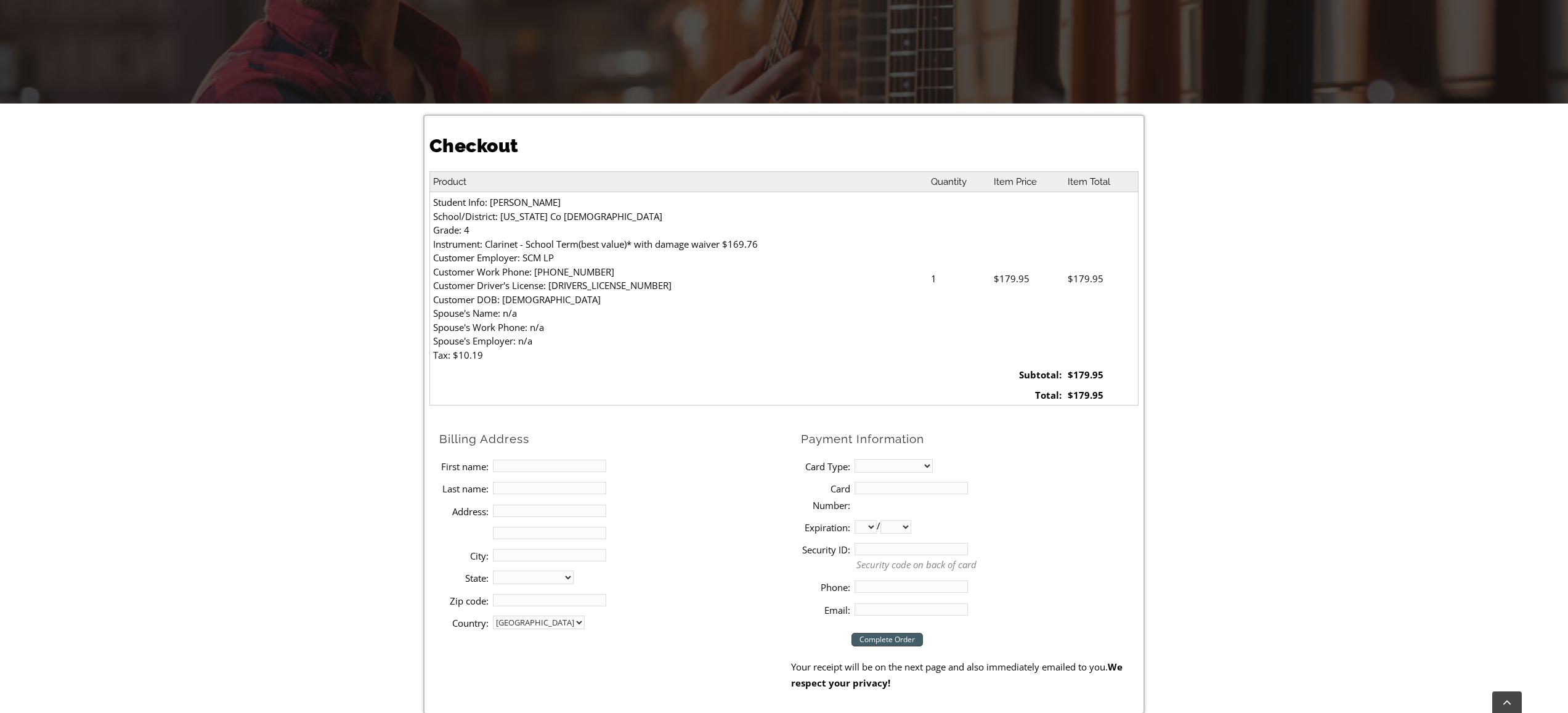
click at [567, 468] on input "First name:" at bounding box center [549, 465] width 113 height 12
type input "Mark"
type input "[PERSON_NAME]"
type input "[STREET_ADDRESS]"
type input "[PERSON_NAME] [PERSON_NAME]"
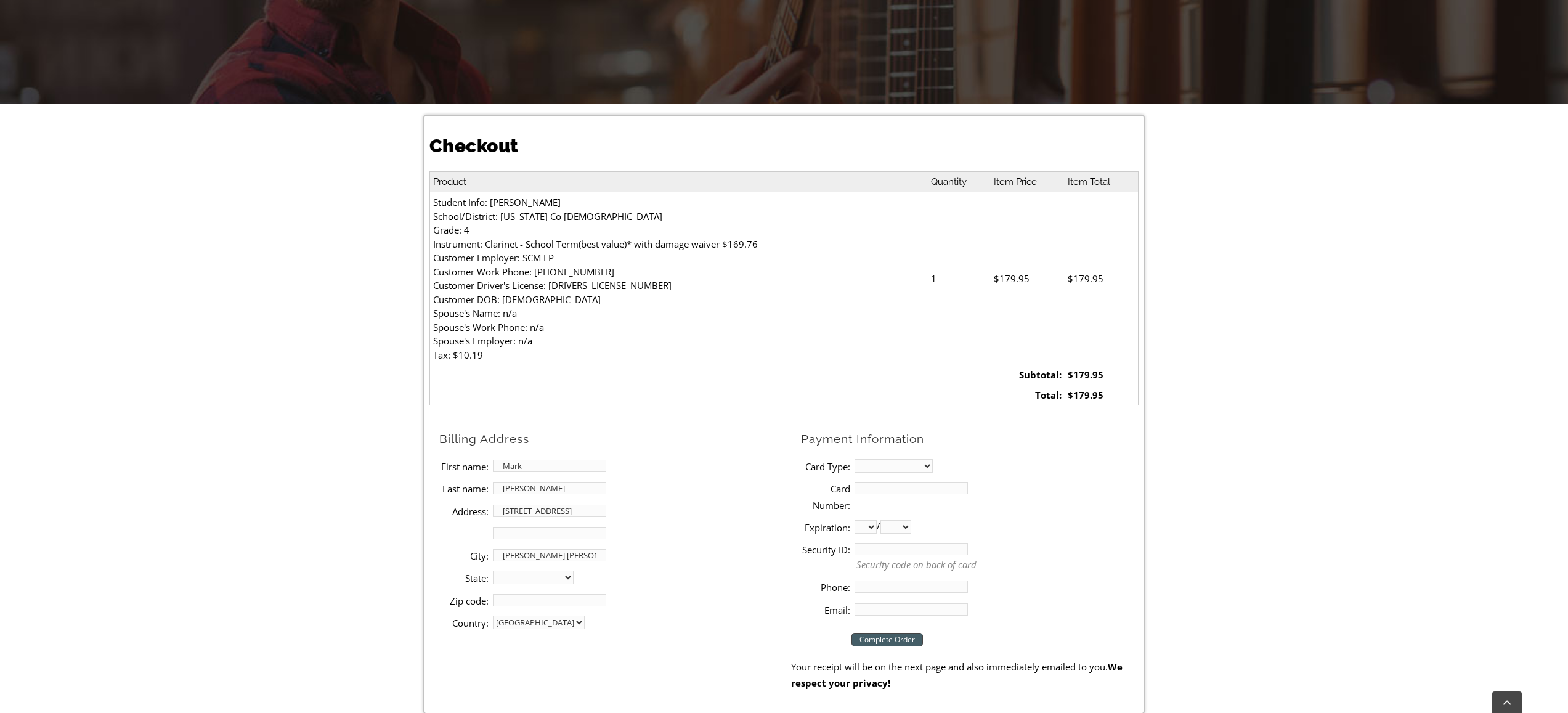
select select "PA"
type input "19342"
click at [915, 463] on select "MasterCard Visa American Express Discover" at bounding box center [893, 465] width 78 height 14
select select "visa"
click at [907, 489] on input "Card Number:" at bounding box center [910, 487] width 113 height 12
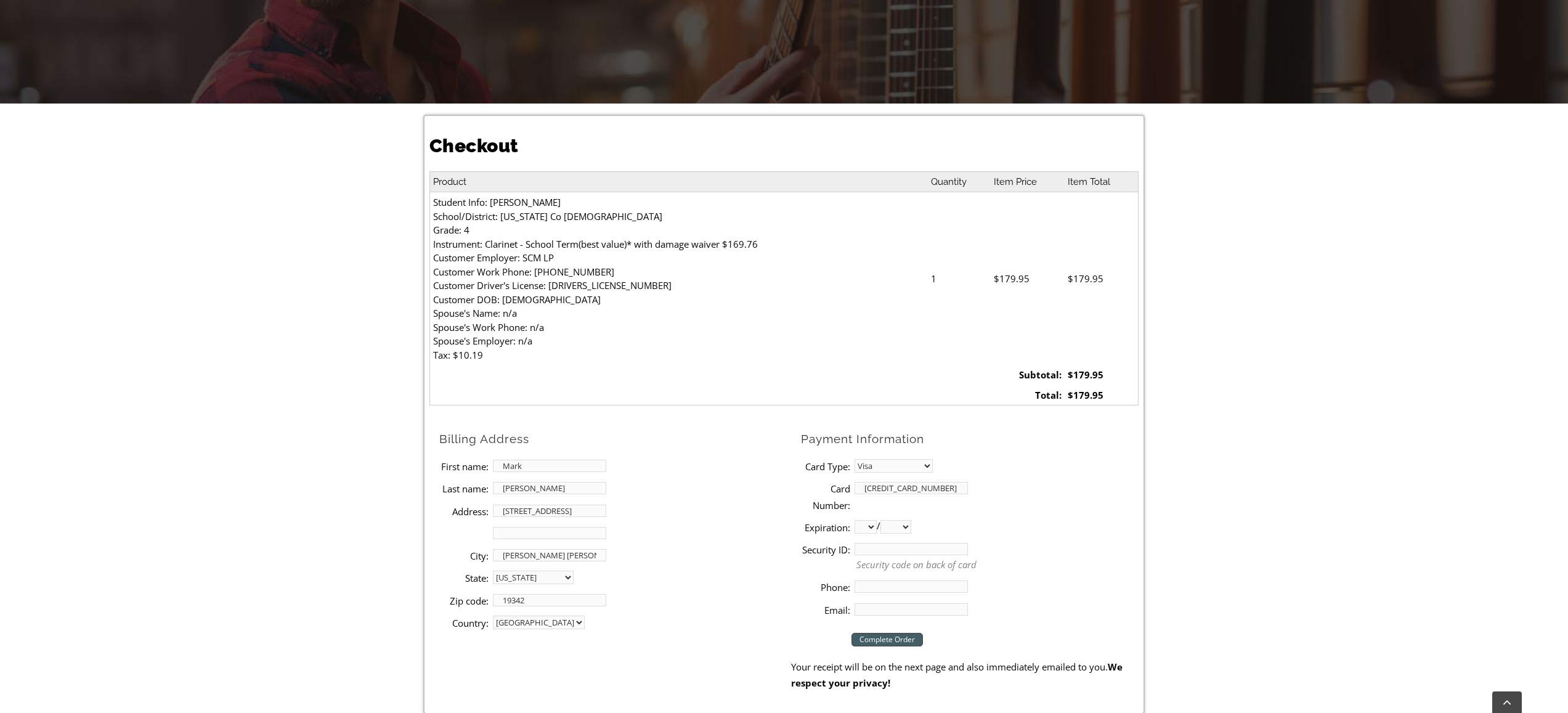
type input "[CREDIT_CARD_NUMBER]"
click at [870, 524] on select "01 02 03 04 05 06 07 08 09 10 11 12" at bounding box center [865, 526] width 22 height 14
select select "04"
click at [895, 525] on select "2025 2026 2027 2028 2029 2030 2031 2032 2033 2034 2035 2036 2037" at bounding box center [895, 526] width 30 height 14
select select "2030"
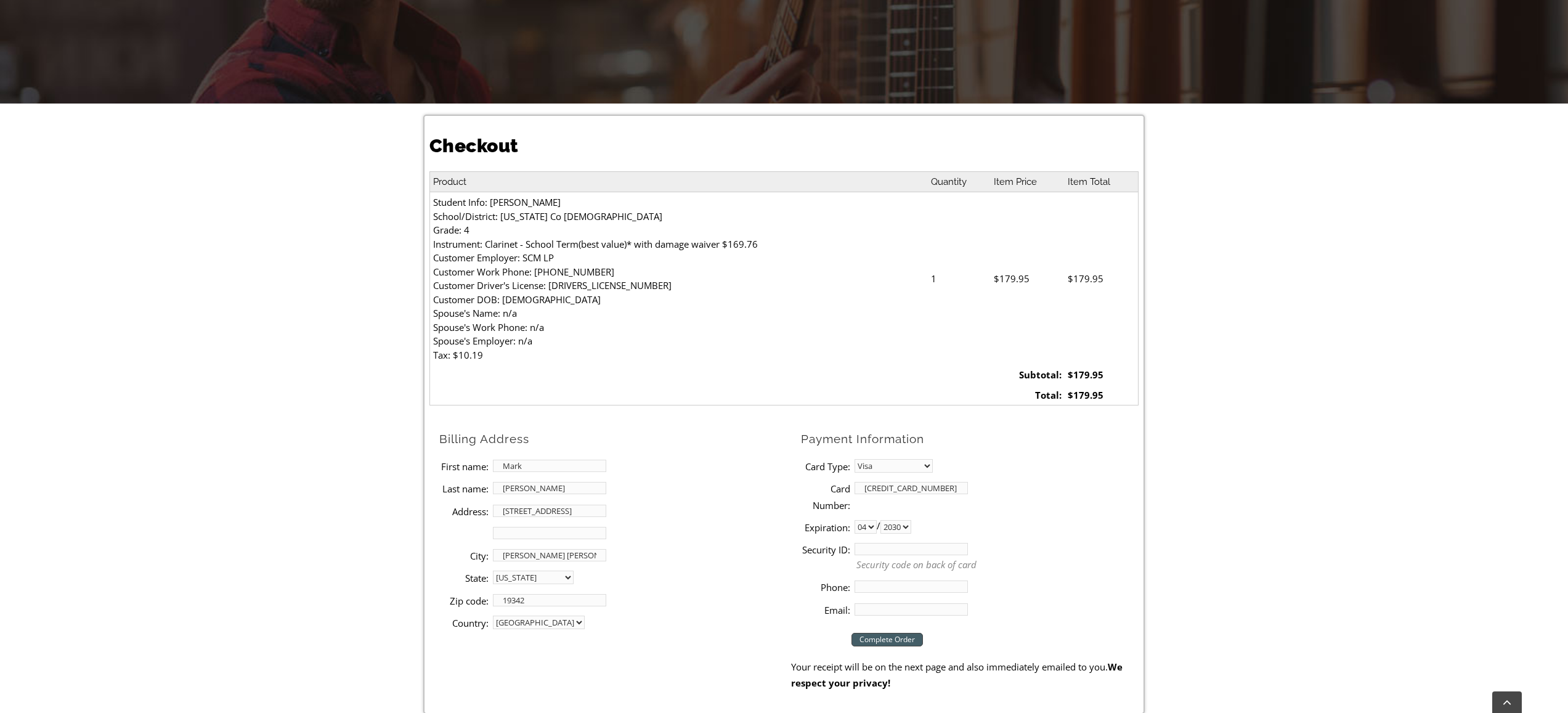
click at [879, 552] on input "Security ID:" at bounding box center [910, 548] width 113 height 12
type input "566"
click at [883, 588] on input "Phone:" at bounding box center [910, 586] width 113 height 12
type input "4849956324"
click at [881, 613] on input "Email:" at bounding box center [910, 609] width 113 height 12
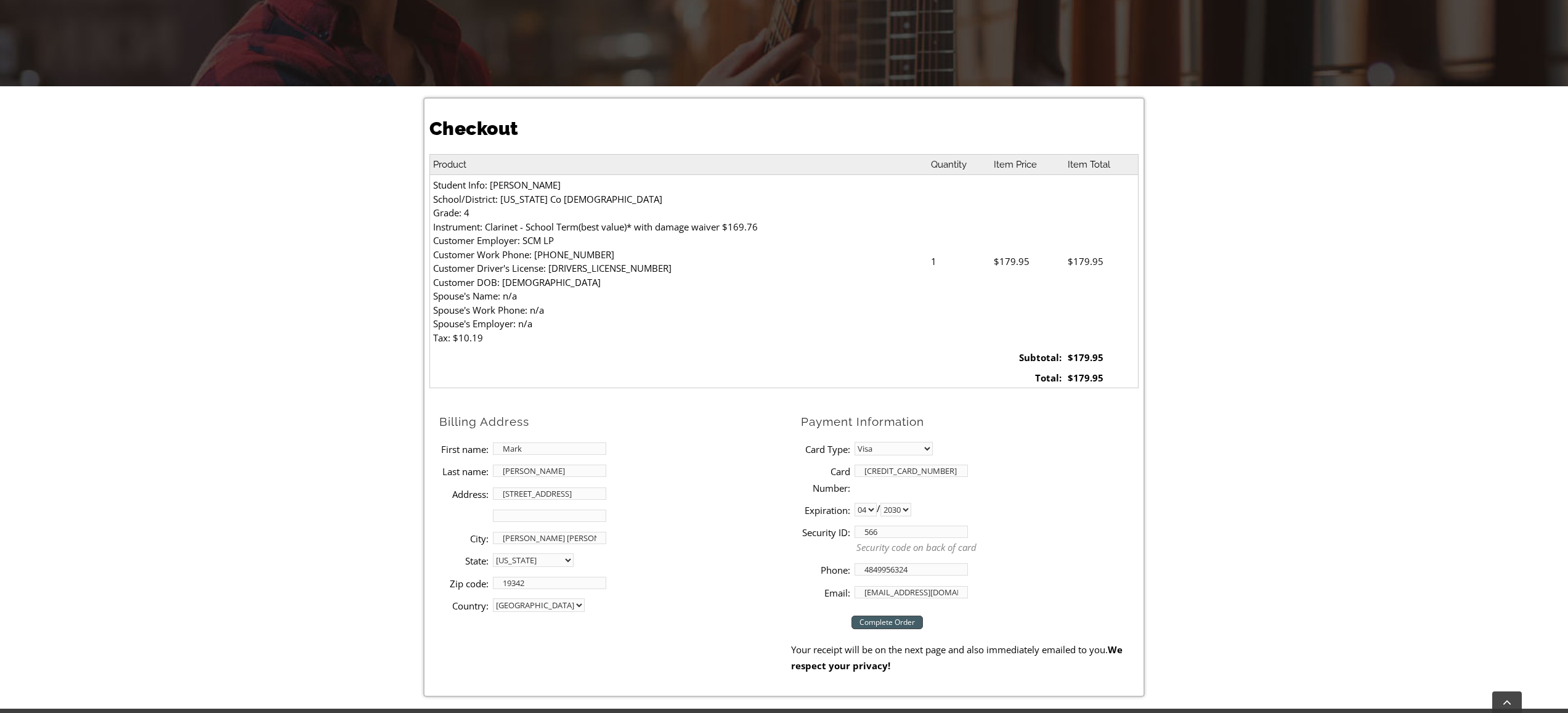
scroll to position [248, 0]
type input "[EMAIL_ADDRESS][DOMAIN_NAME]"
click at [905, 620] on input "Complete Order" at bounding box center [887, 621] width 72 height 14
